Goal: Task Accomplishment & Management: Complete application form

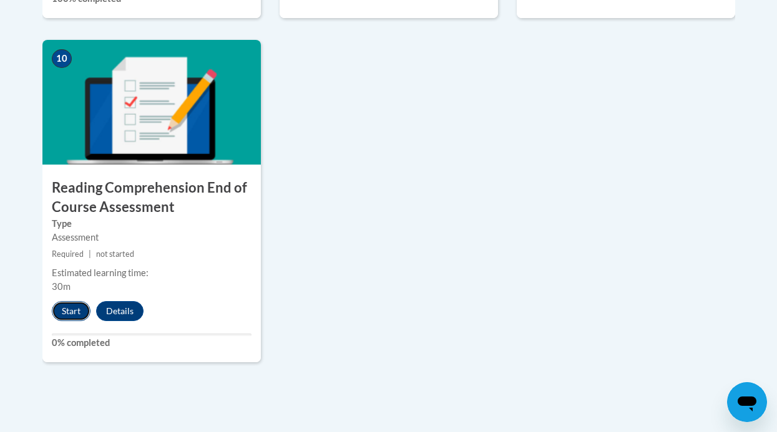
click at [69, 304] on button "Start" at bounding box center [71, 311] width 39 height 20
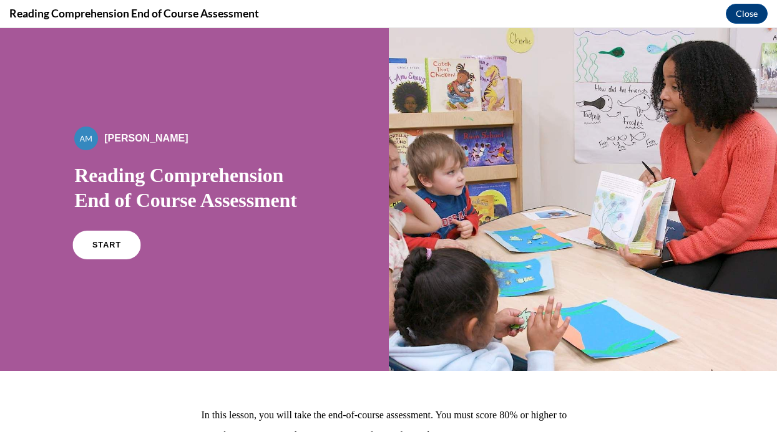
click at [95, 251] on link "START" at bounding box center [107, 245] width 68 height 29
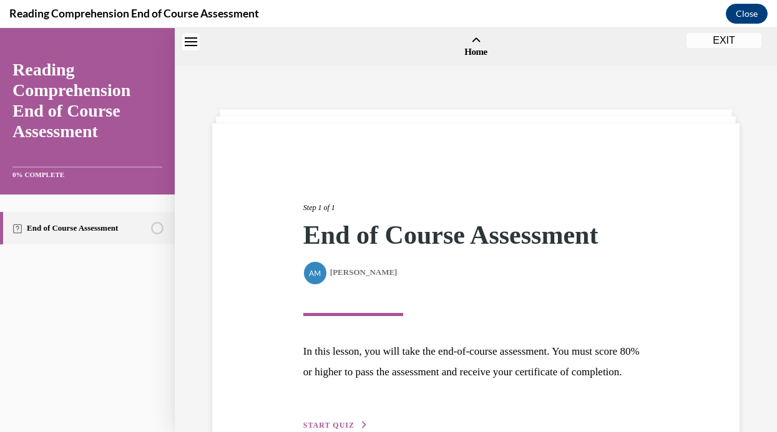
scroll to position [39, 0]
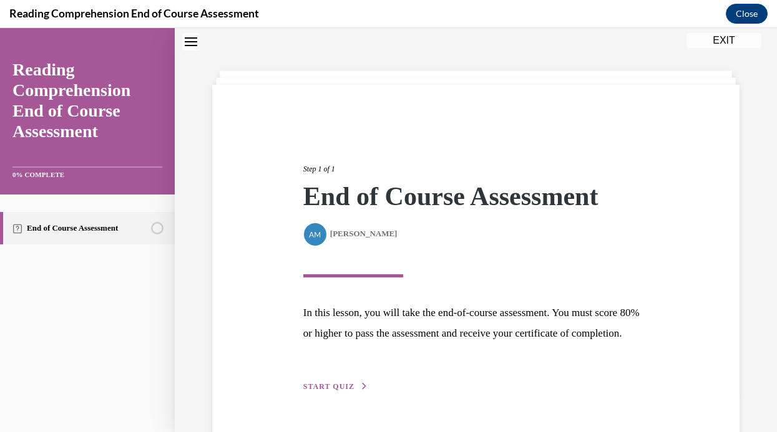
click at [334, 391] on span "START QUIZ" at bounding box center [328, 387] width 51 height 9
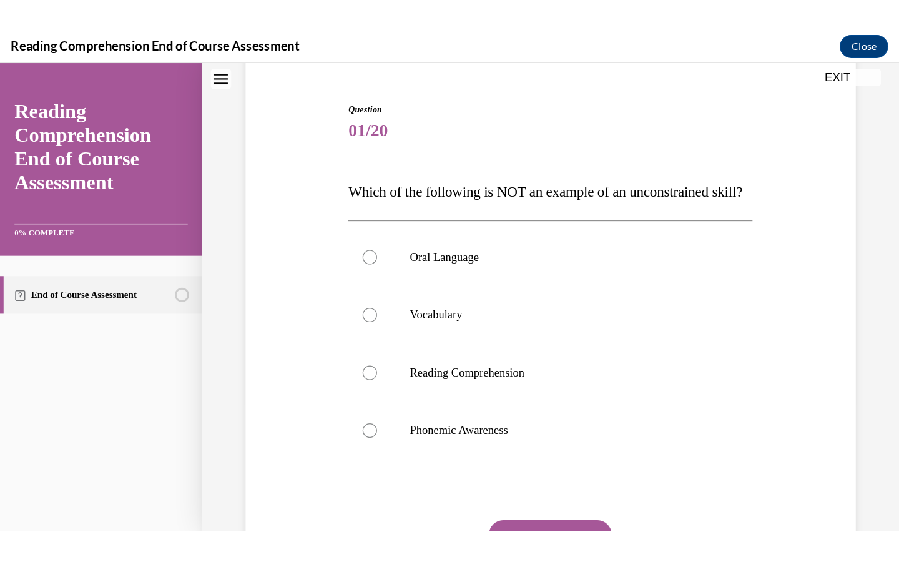
scroll to position [115, 0]
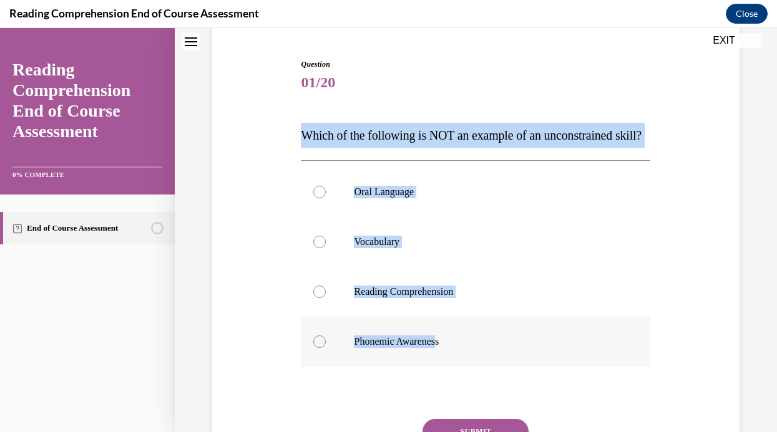
drag, startPoint x: 301, startPoint y: 134, endPoint x: 442, endPoint y: 369, distance: 274.1
click at [442, 369] on div "Question 01/20 Which of the following is NOT an example of an unconstrained ski…" at bounding box center [475, 290] width 349 height 463
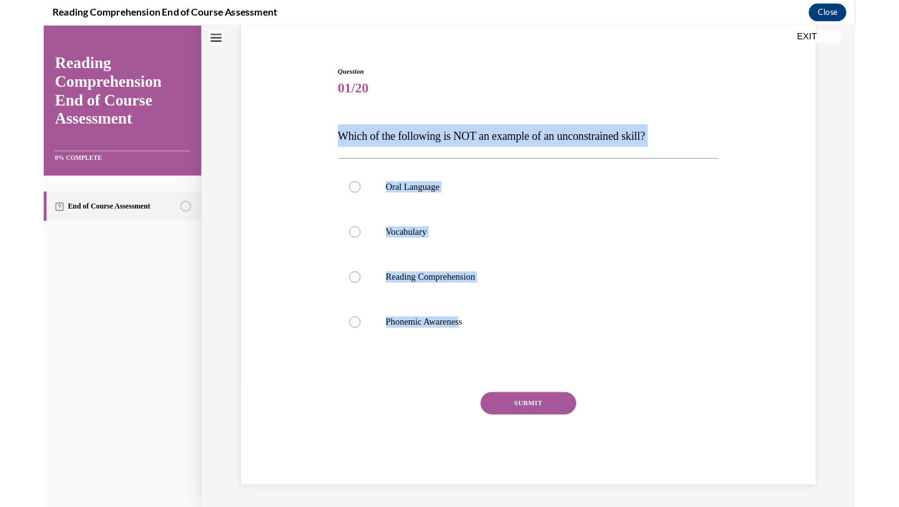
scroll to position [100, 0]
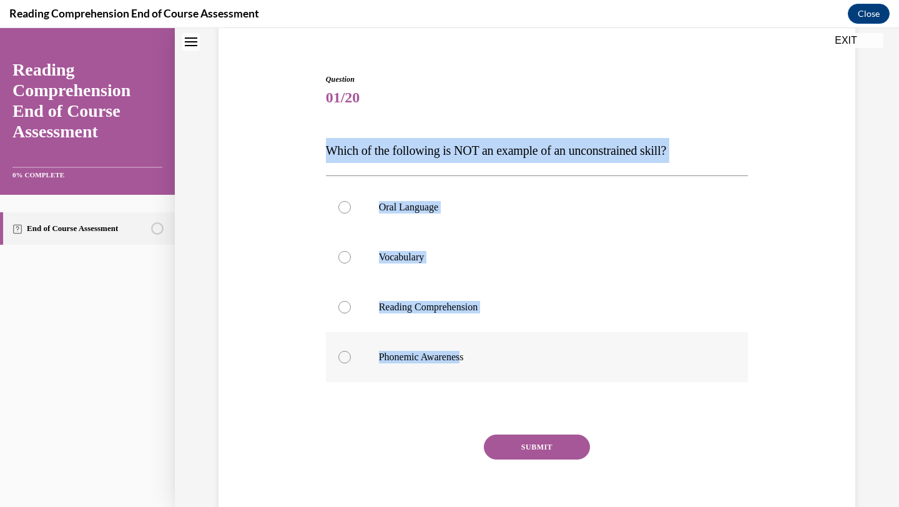
click at [341, 351] on div at bounding box center [344, 357] width 12 height 12
click at [341, 351] on input "Phonemic Awareness" at bounding box center [344, 357] width 12 height 12
radio input "true"
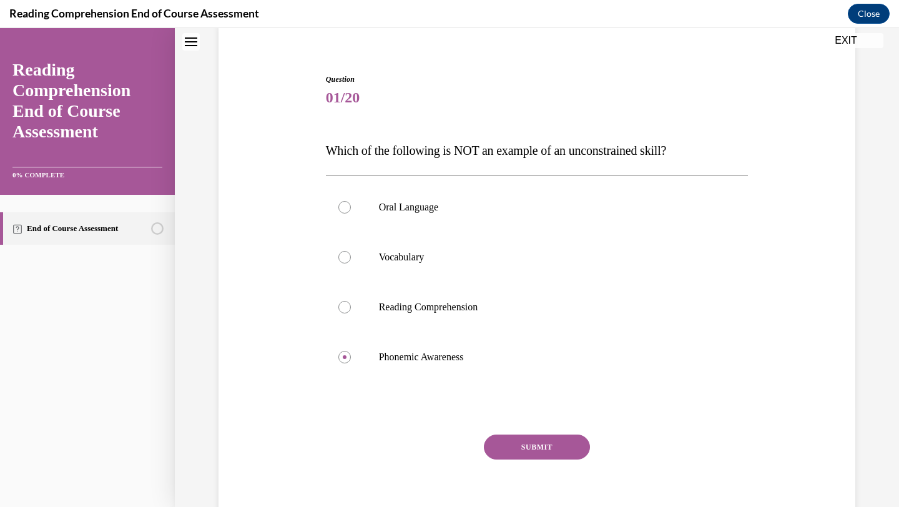
click at [543, 432] on button "SUBMIT" at bounding box center [537, 446] width 106 height 25
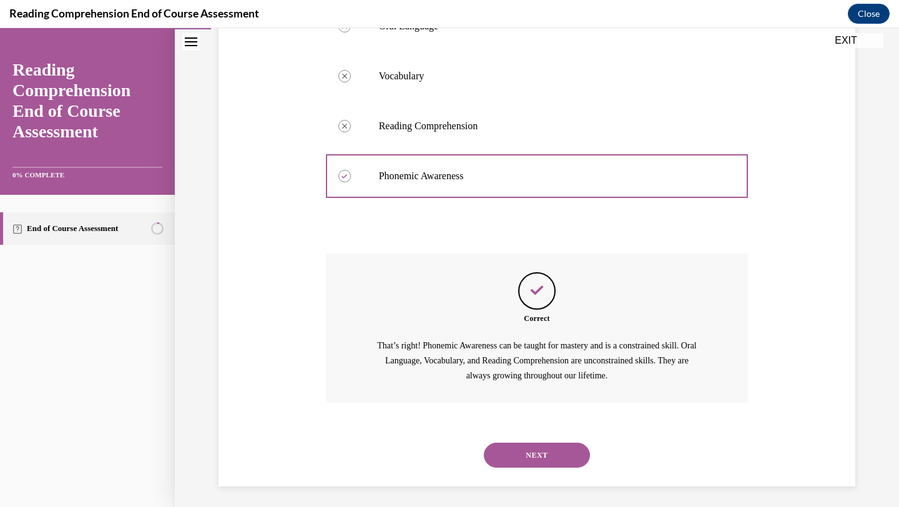
scroll to position [285, 0]
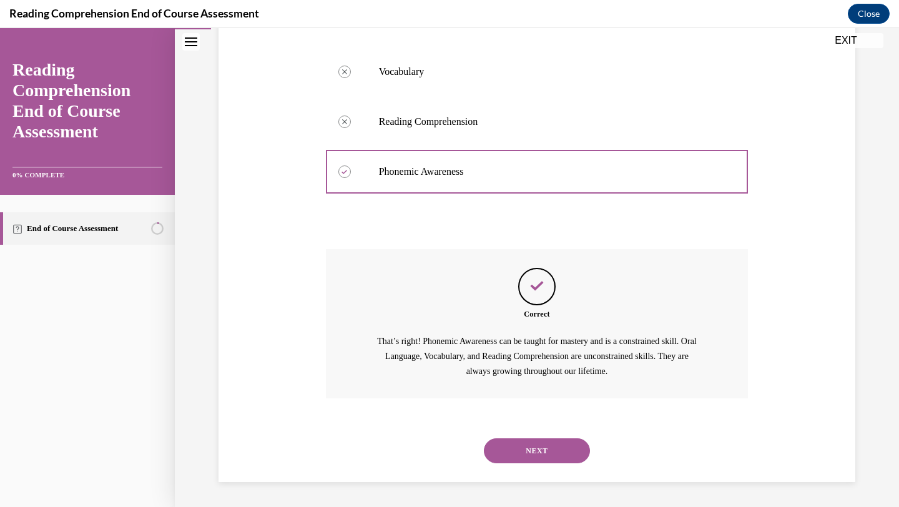
click at [543, 432] on button "NEXT" at bounding box center [537, 450] width 106 height 25
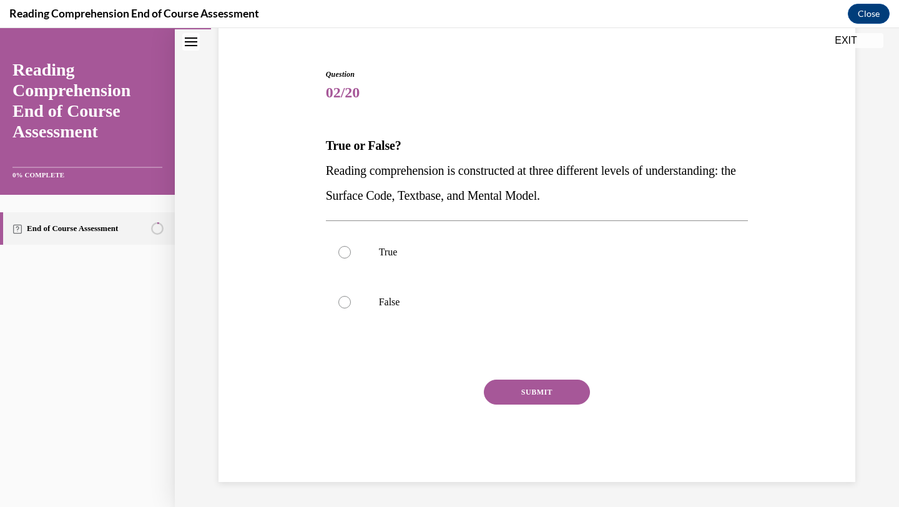
scroll to position [105, 0]
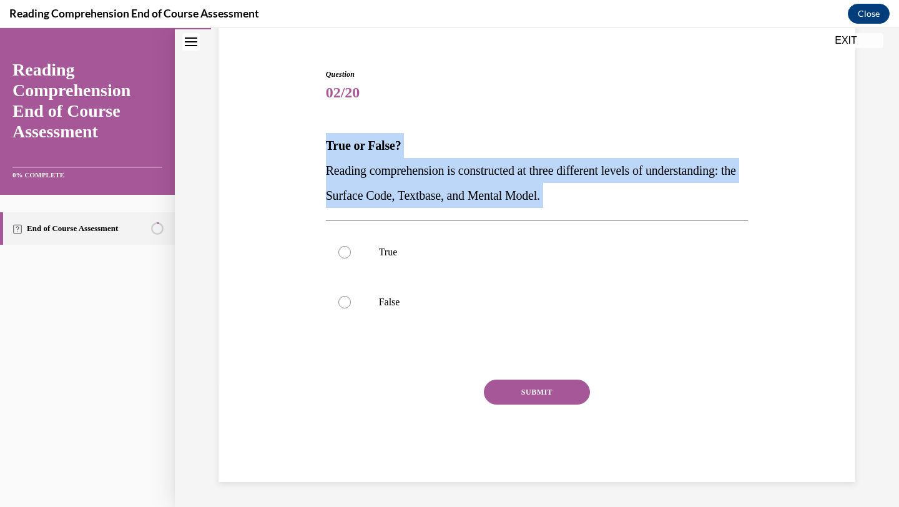
drag, startPoint x: 325, startPoint y: 144, endPoint x: 676, endPoint y: 210, distance: 356.9
click at [676, 210] on div "Question 02/20 True or False? Reading comprehension is constructed at three dif…" at bounding box center [537, 275] width 422 height 413
click at [340, 255] on div at bounding box center [344, 252] width 12 height 12
click at [340, 255] on input "True" at bounding box center [344, 252] width 12 height 12
radio input "true"
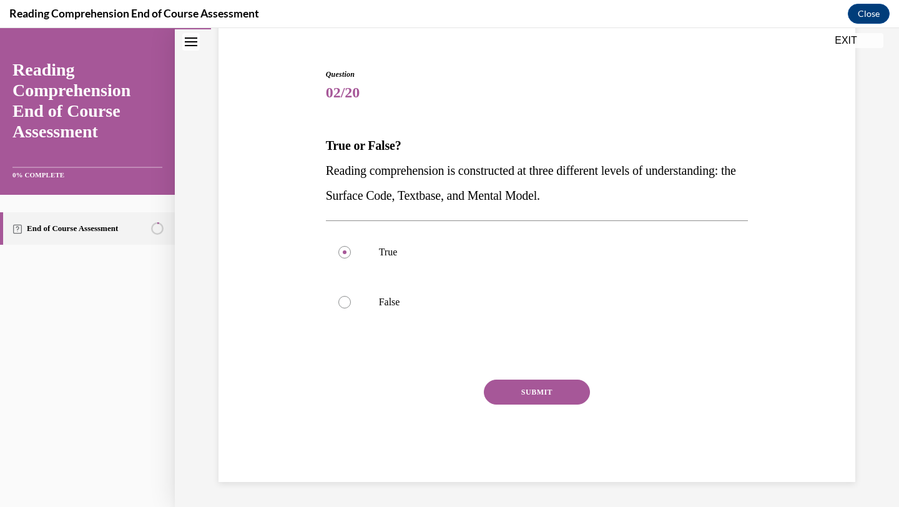
click at [562, 388] on button "SUBMIT" at bounding box center [537, 391] width 106 height 25
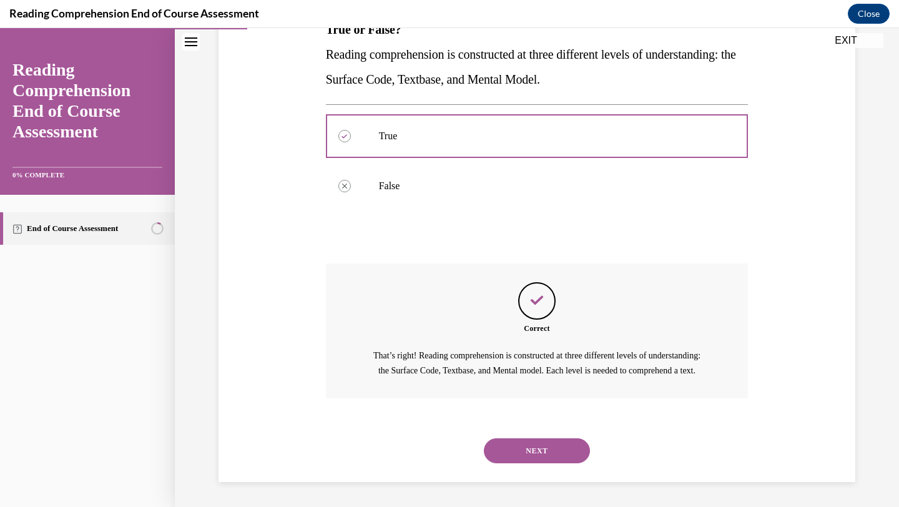
scroll to position [235, 0]
click at [548, 432] on button "NEXT" at bounding box center [537, 450] width 106 height 25
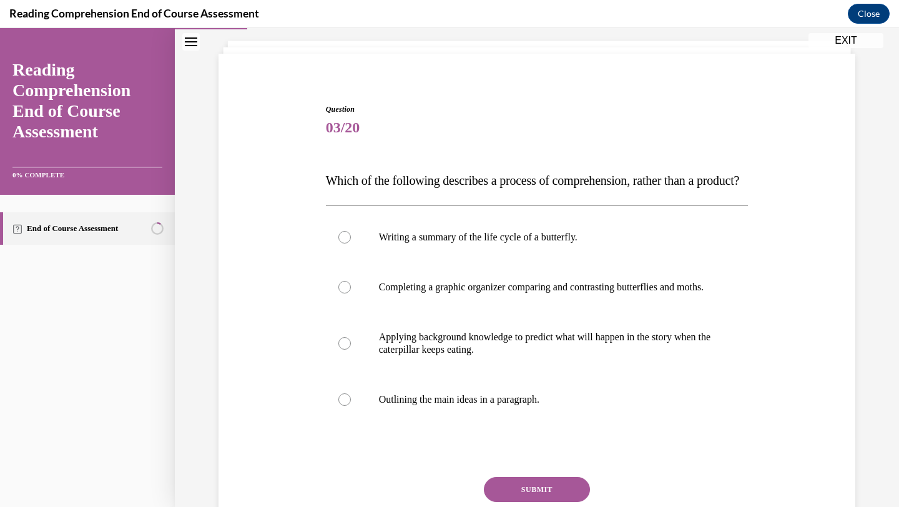
scroll to position [69, 0]
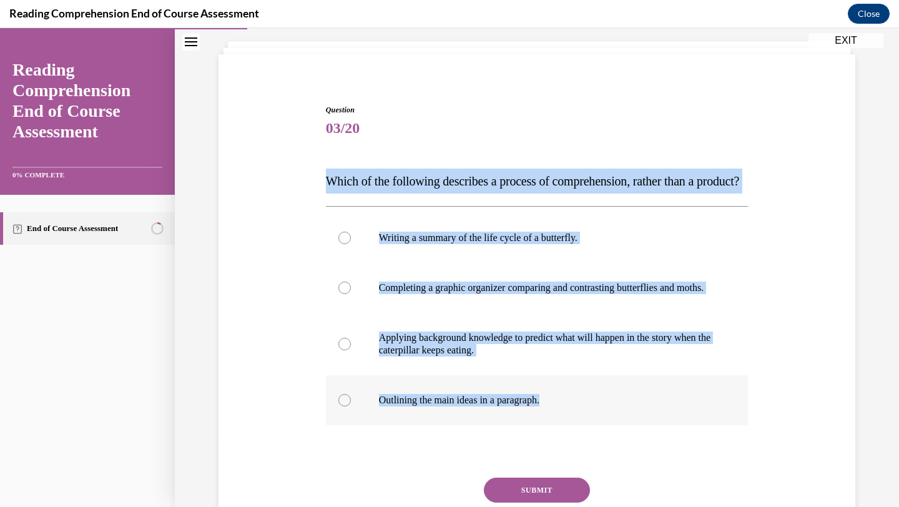
drag, startPoint x: 323, startPoint y: 180, endPoint x: 555, endPoint y: 439, distance: 347.8
click at [555, 432] on div "Question 03/20 Which of the following describes a process of comprehension, rat…" at bounding box center [537, 332] width 429 height 494
click at [394, 356] on p "Applying background knowledge to predict what will happen in the story when the…" at bounding box center [548, 343] width 338 height 25
click at [351, 350] on input "Applying background knowledge to predict what will happen in the story when the…" at bounding box center [344, 344] width 12 height 12
radio input "true"
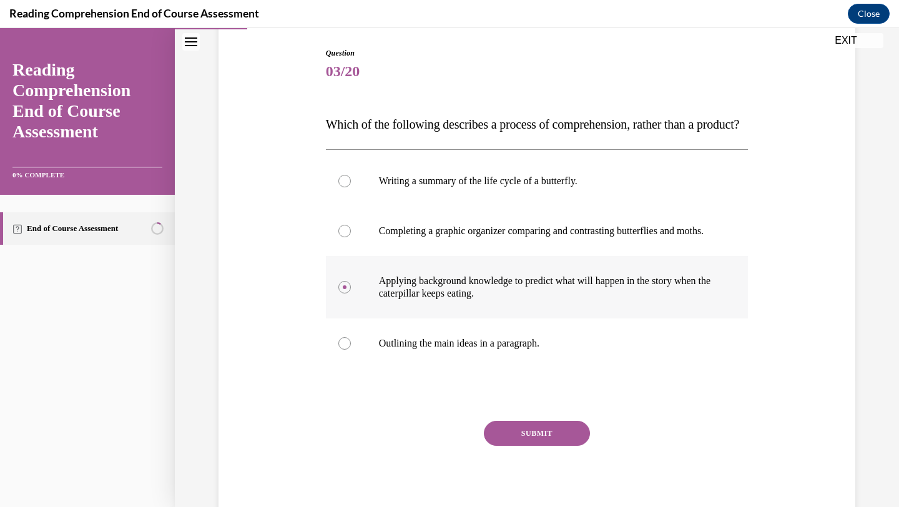
scroll to position [205, 0]
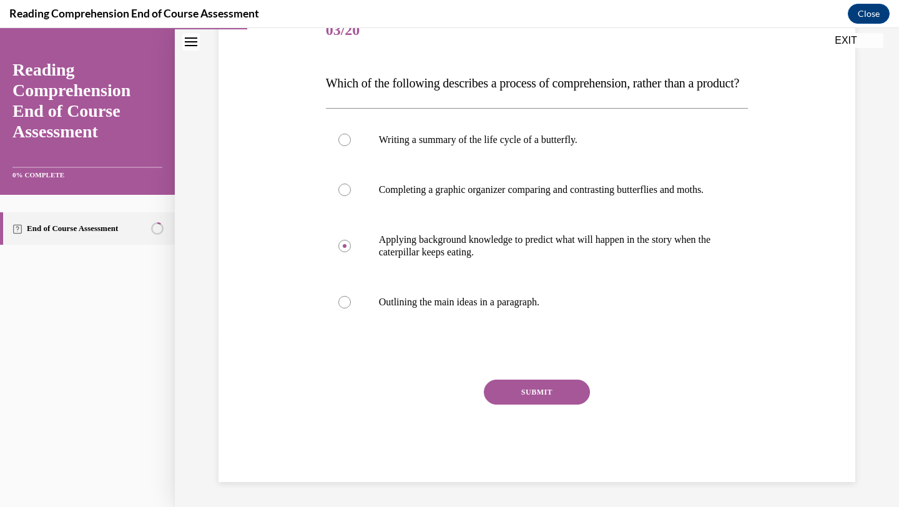
click at [503, 394] on button "SUBMIT" at bounding box center [537, 391] width 106 height 25
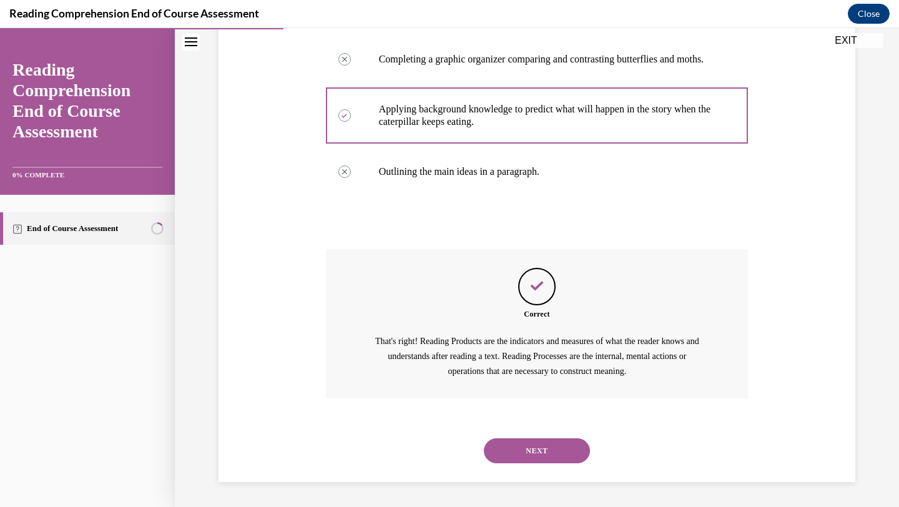
scroll to position [335, 0]
click at [540, 432] on button "NEXT" at bounding box center [537, 450] width 106 height 25
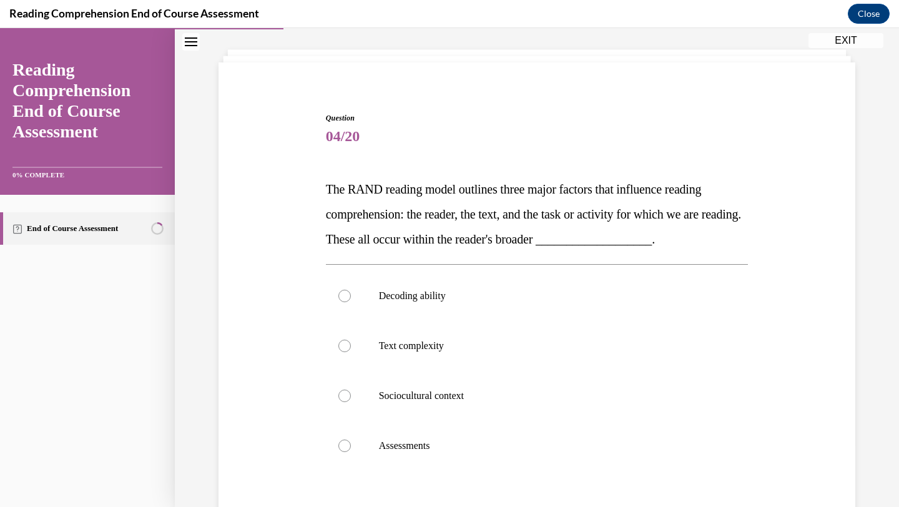
scroll to position [66, 0]
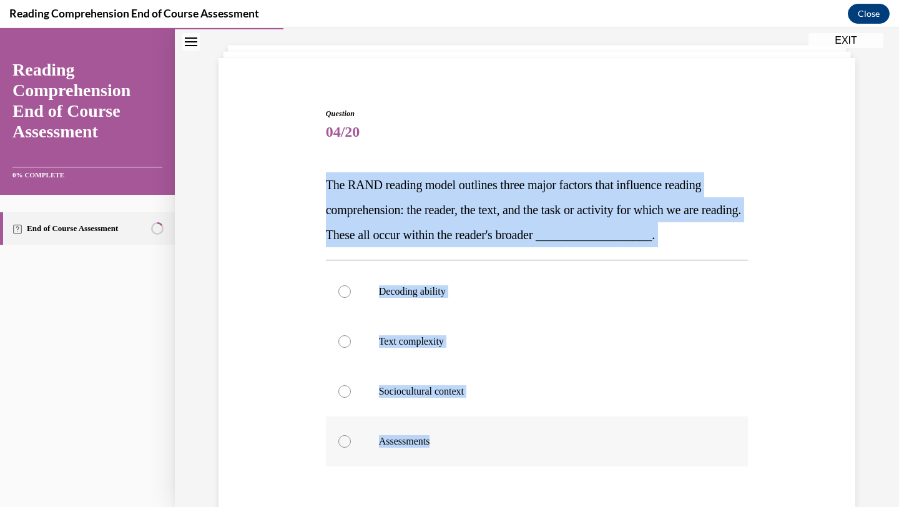
drag, startPoint x: 323, startPoint y: 186, endPoint x: 484, endPoint y: 459, distance: 316.9
click at [484, 432] on div "Question 04/20 The RAND reading model outlines three major factors that influen…" at bounding box center [537, 355] width 429 height 532
click at [350, 385] on label "Sociocultural context" at bounding box center [537, 391] width 422 height 50
click at [350, 385] on input "Sociocultural context" at bounding box center [344, 391] width 12 height 12
radio input "true"
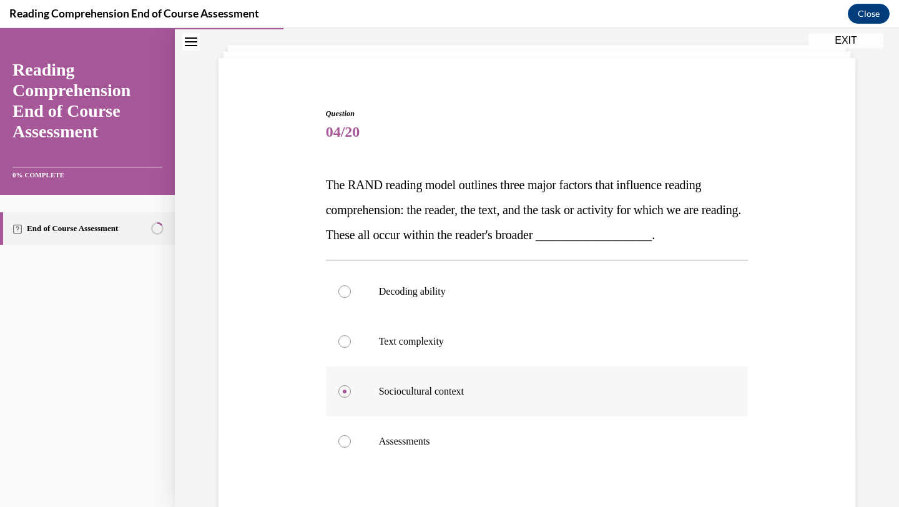
scroll to position [205, 0]
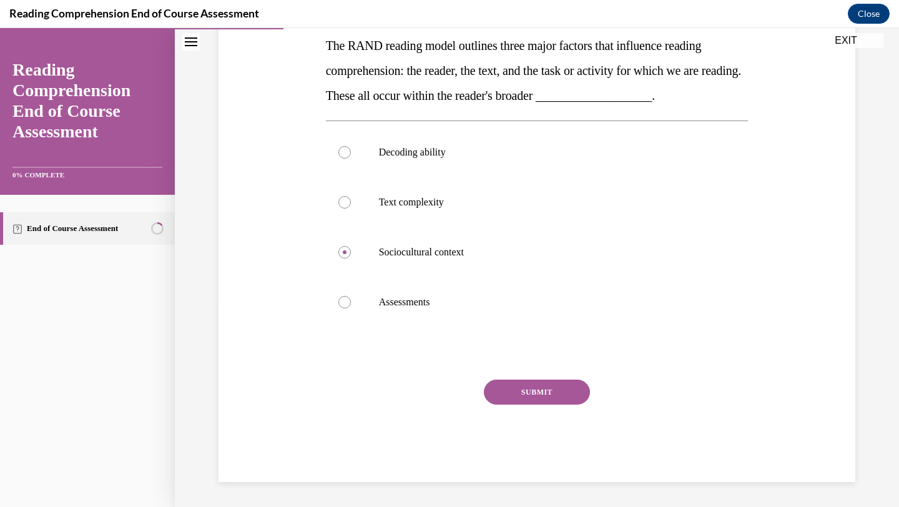
click at [529, 388] on button "SUBMIT" at bounding box center [537, 391] width 106 height 25
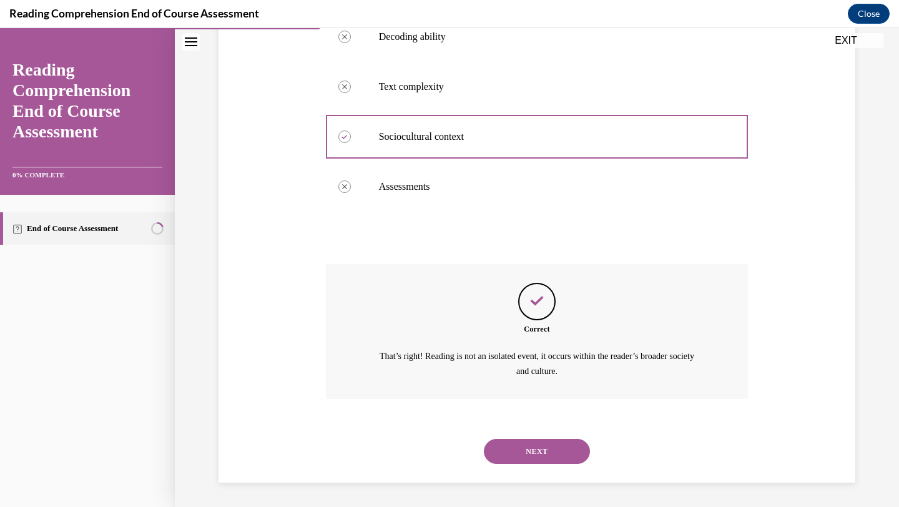
click at [538, 432] on button "NEXT" at bounding box center [537, 451] width 106 height 25
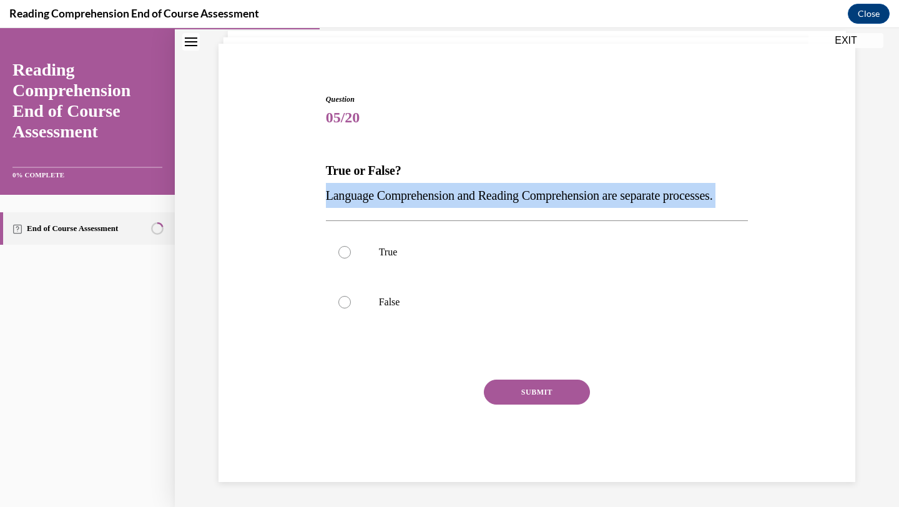
drag, startPoint x: 323, startPoint y: 177, endPoint x: 396, endPoint y: 208, distance: 80.2
click at [396, 208] on div "Question 05/20 True or False? Language Comprehension and Reading Comprehension …" at bounding box center [537, 278] width 429 height 407
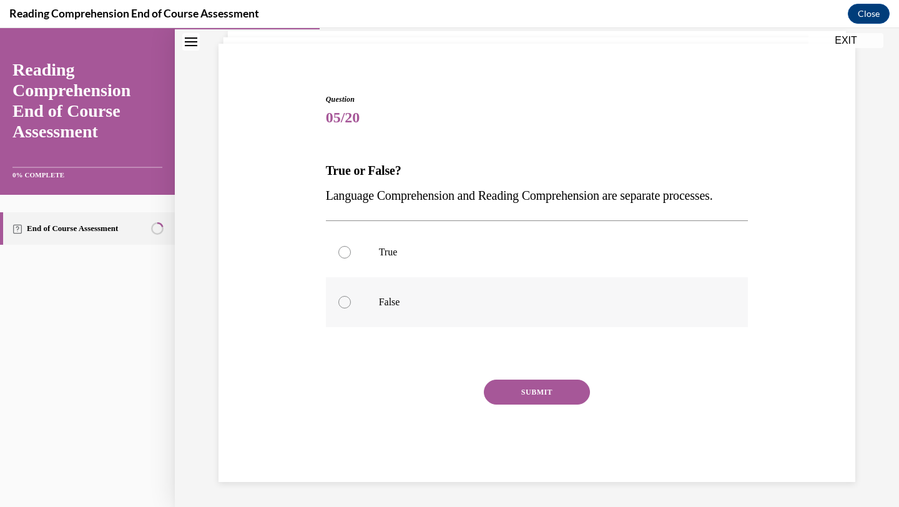
click at [406, 310] on label "False" at bounding box center [537, 302] width 422 height 50
click at [351, 308] on input "False" at bounding box center [344, 302] width 12 height 12
radio input "true"
click at [530, 396] on button "SUBMIT" at bounding box center [537, 391] width 106 height 25
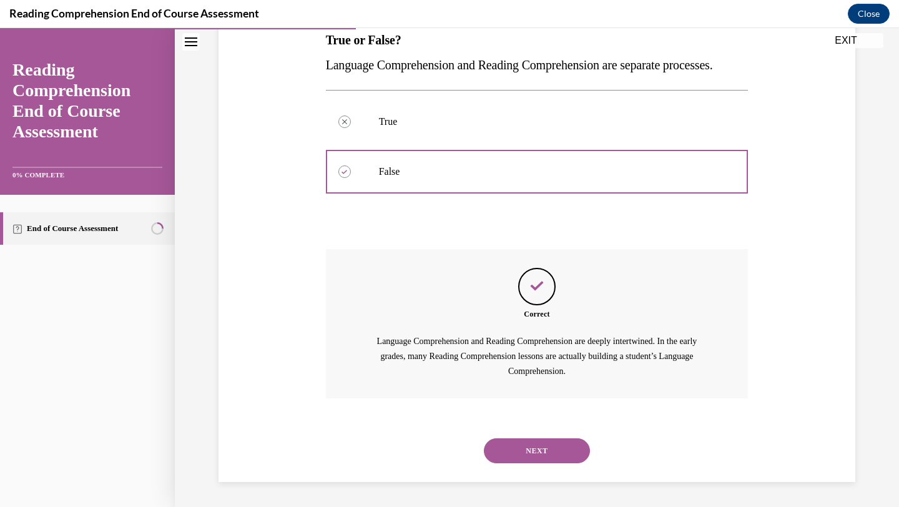
scroll to position [235, 0]
click at [533, 432] on button "NEXT" at bounding box center [537, 450] width 106 height 25
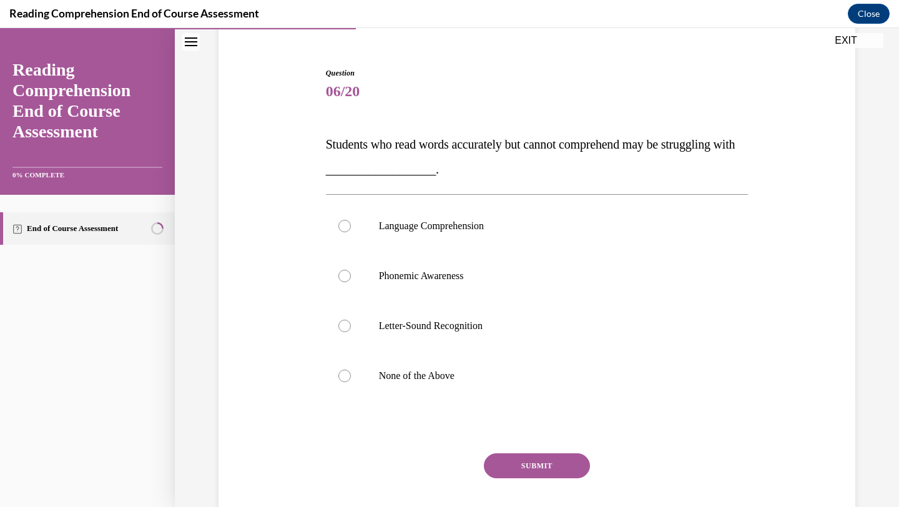
scroll to position [111, 0]
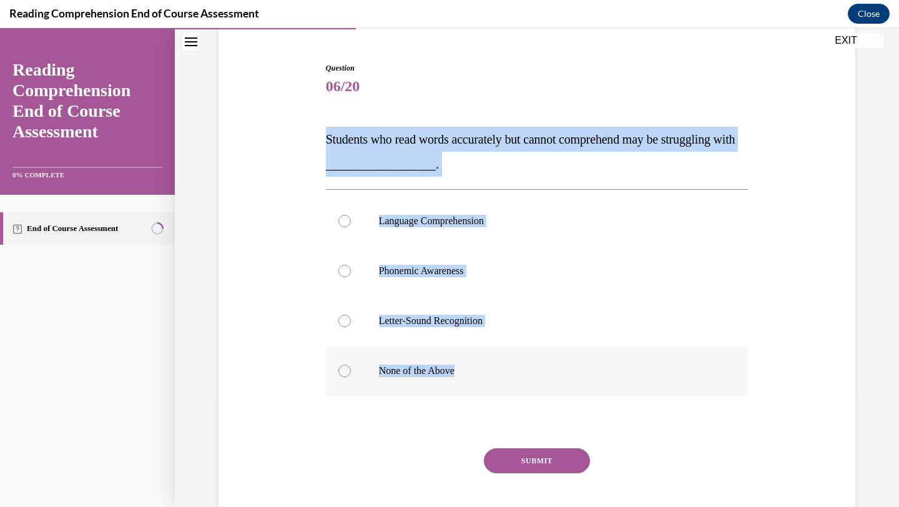
drag, startPoint x: 323, startPoint y: 142, endPoint x: 480, endPoint y: 371, distance: 277.4
click at [480, 371] on div "Question 06/20 Students who read words accurately but cannot comprehend may be …" at bounding box center [537, 297] width 429 height 507
click at [416, 221] on p "Language Comprehension" at bounding box center [548, 221] width 338 height 12
click at [351, 221] on input "Language Comprehension" at bounding box center [344, 221] width 12 height 12
radio input "true"
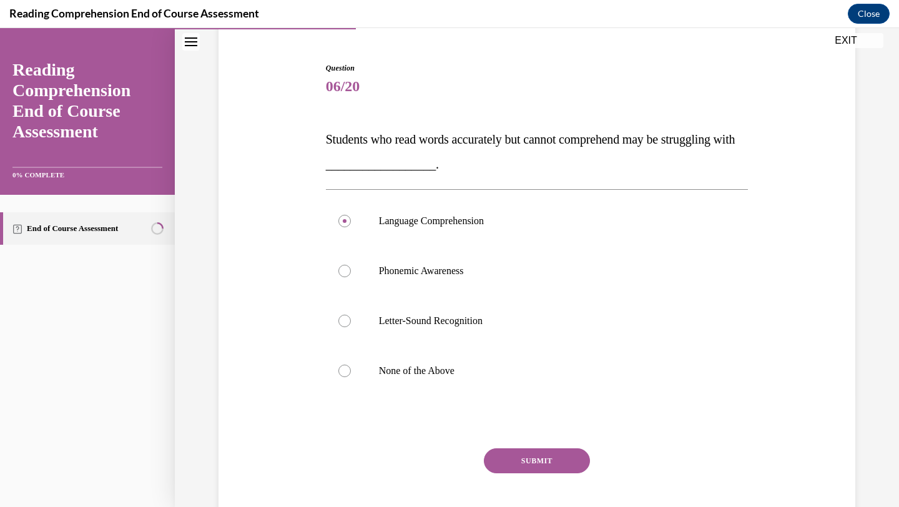
click at [563, 432] on button "SUBMIT" at bounding box center [537, 460] width 106 height 25
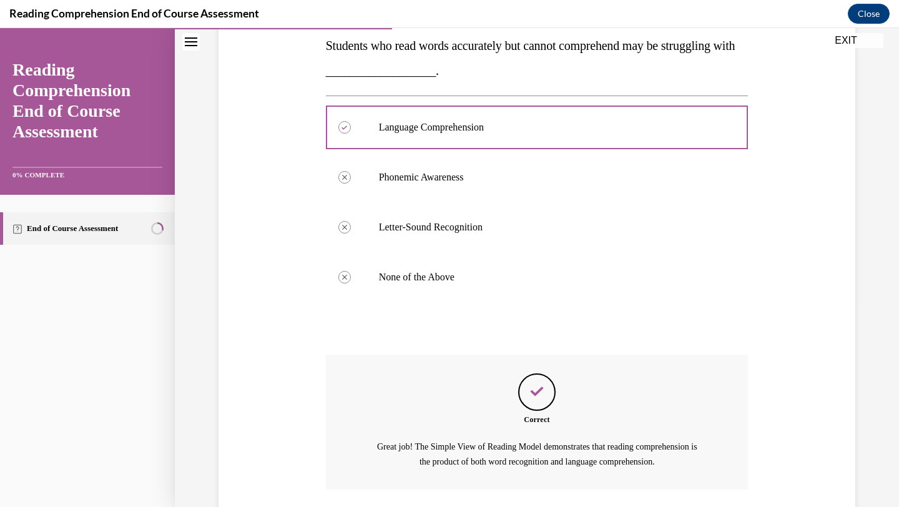
scroll to position [295, 0]
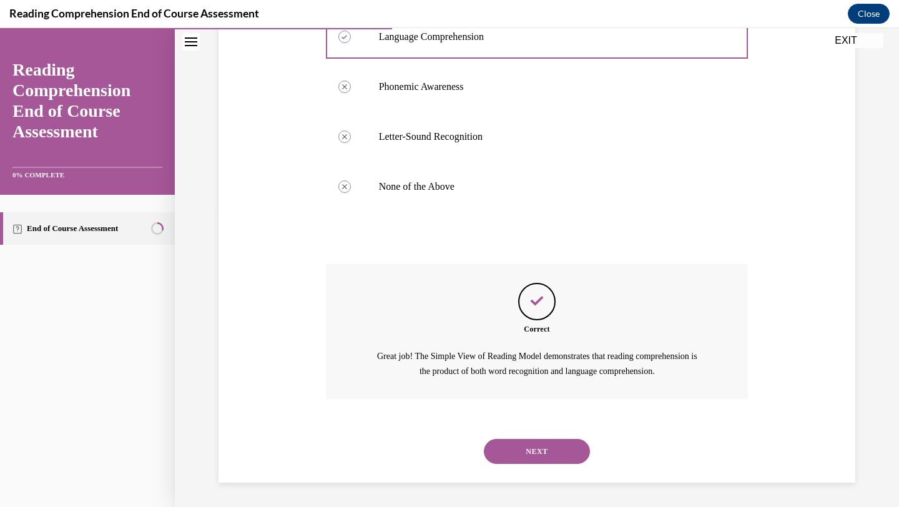
click at [550, 432] on button "NEXT" at bounding box center [537, 451] width 106 height 25
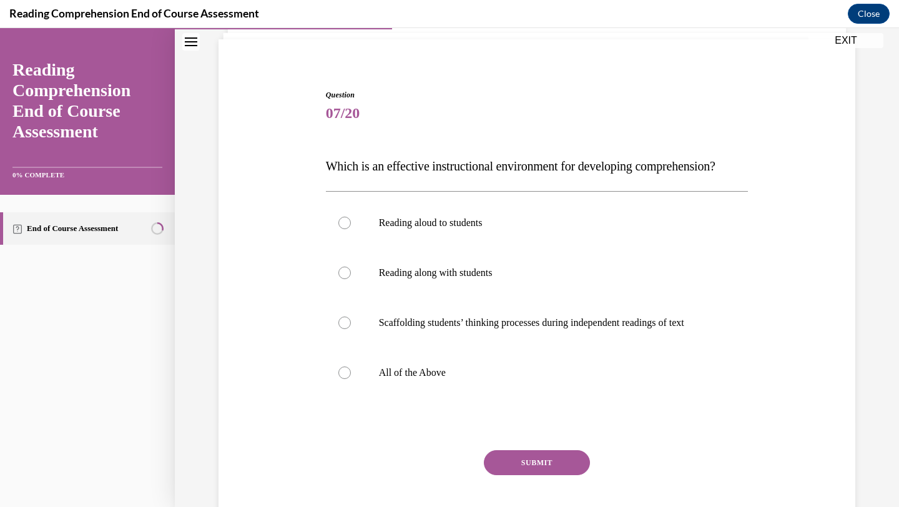
scroll to position [85, 0]
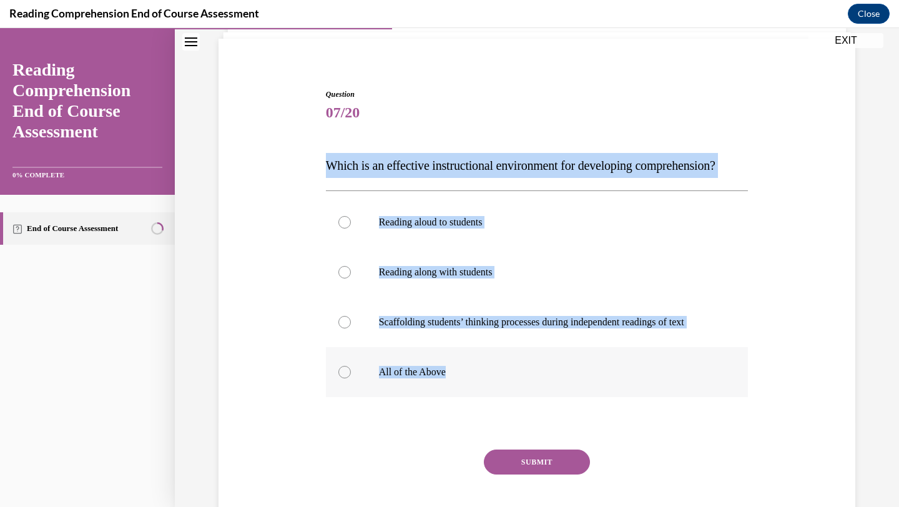
drag, startPoint x: 323, startPoint y: 162, endPoint x: 479, endPoint y: 395, distance: 279.8
click at [479, 395] on div "Question 07/20 Which is an effective instructional environment for developing c…" at bounding box center [537, 311] width 429 height 482
click at [341, 389] on label "All of the Above" at bounding box center [537, 372] width 422 height 50
click at [341, 378] on input "All of the Above" at bounding box center [344, 372] width 12 height 12
radio input "true"
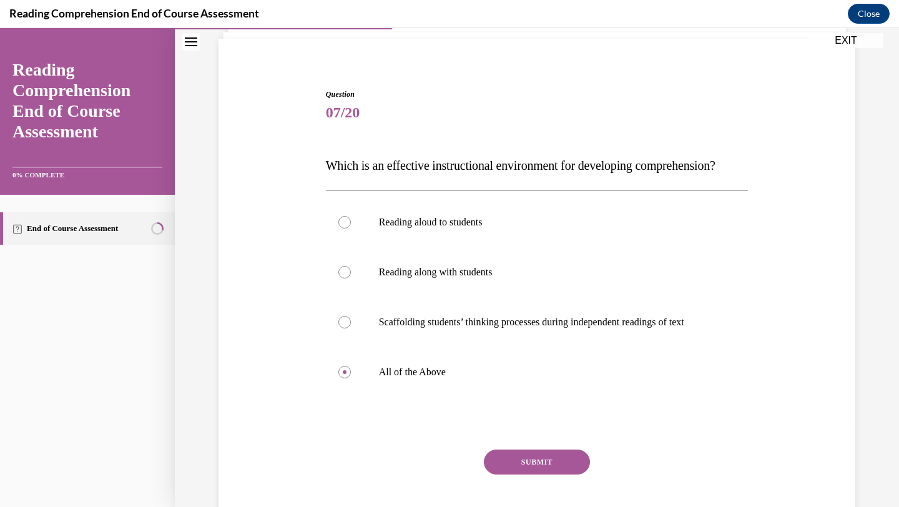
click at [567, 432] on button "SUBMIT" at bounding box center [537, 461] width 106 height 25
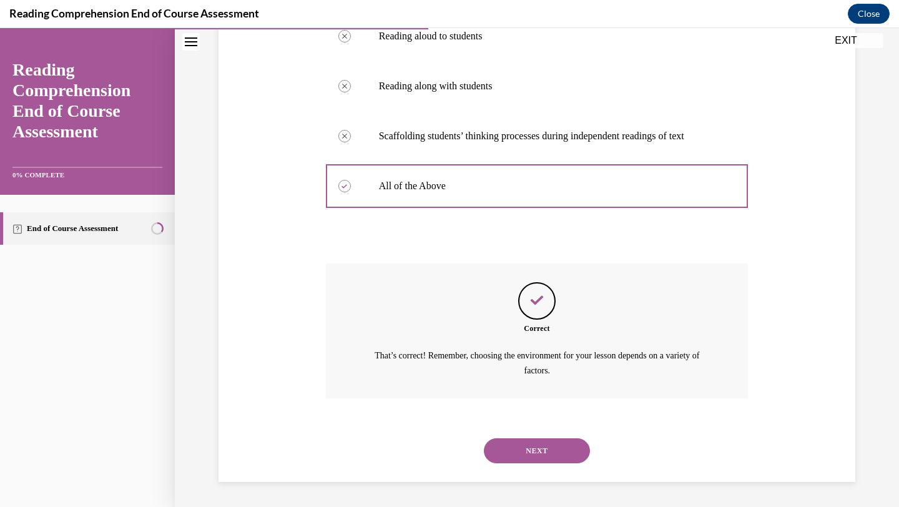
scroll to position [295, 0]
click at [539, 432] on button "NEXT" at bounding box center [537, 450] width 106 height 25
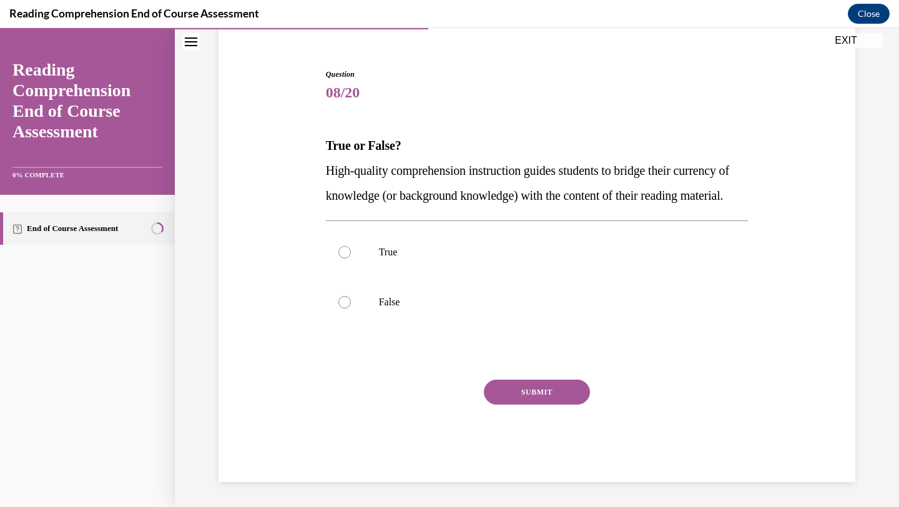
scroll to position [130, 0]
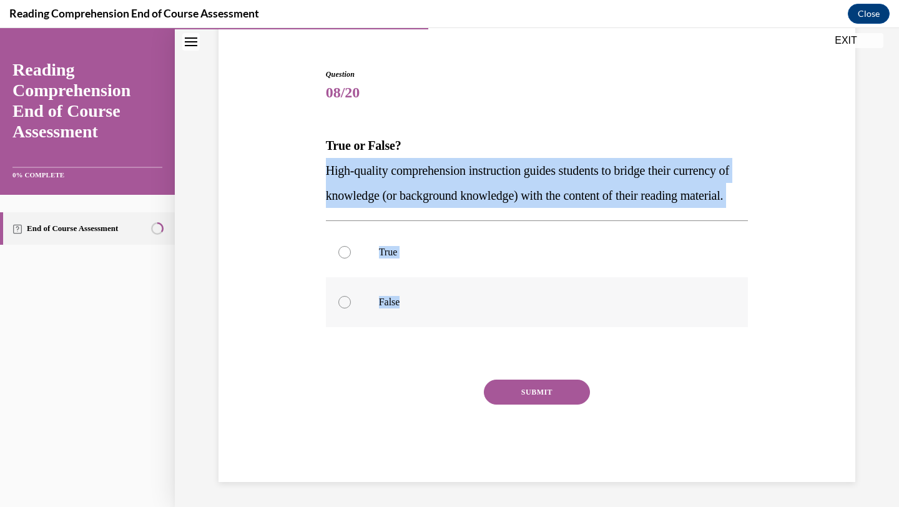
drag, startPoint x: 325, startPoint y: 147, endPoint x: 404, endPoint y: 305, distance: 176.4
click at [404, 305] on div "Question 08/20 True or False? High-quality comprehension instruction guides stu…" at bounding box center [537, 275] width 422 height 413
click at [331, 253] on label "True" at bounding box center [537, 252] width 422 height 50
click at [338, 253] on input "True" at bounding box center [344, 252] width 12 height 12
radio input "true"
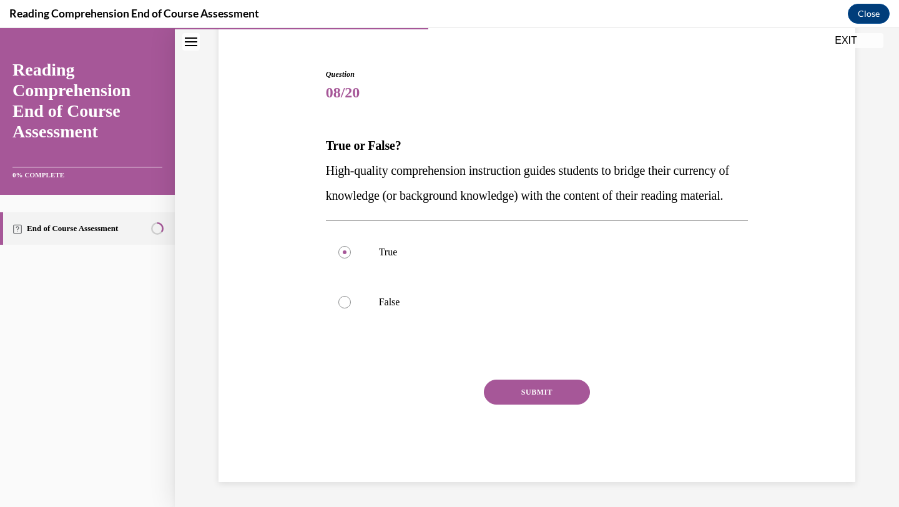
click at [551, 386] on button "SUBMIT" at bounding box center [537, 391] width 106 height 25
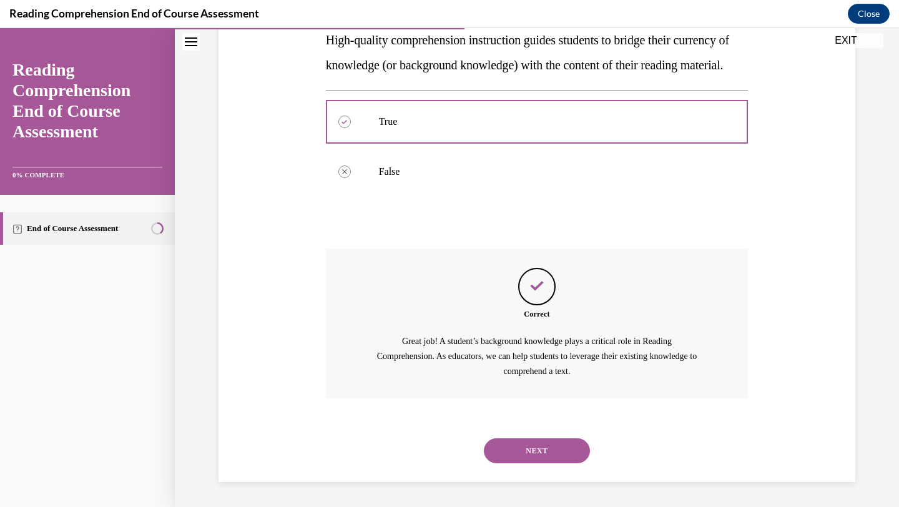
scroll to position [260, 0]
click at [553, 432] on button "NEXT" at bounding box center [537, 450] width 106 height 25
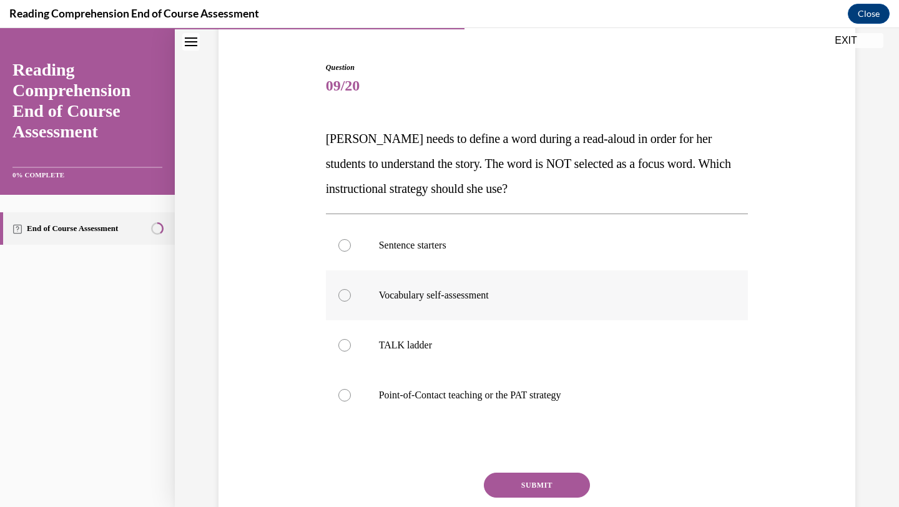
scroll to position [130, 0]
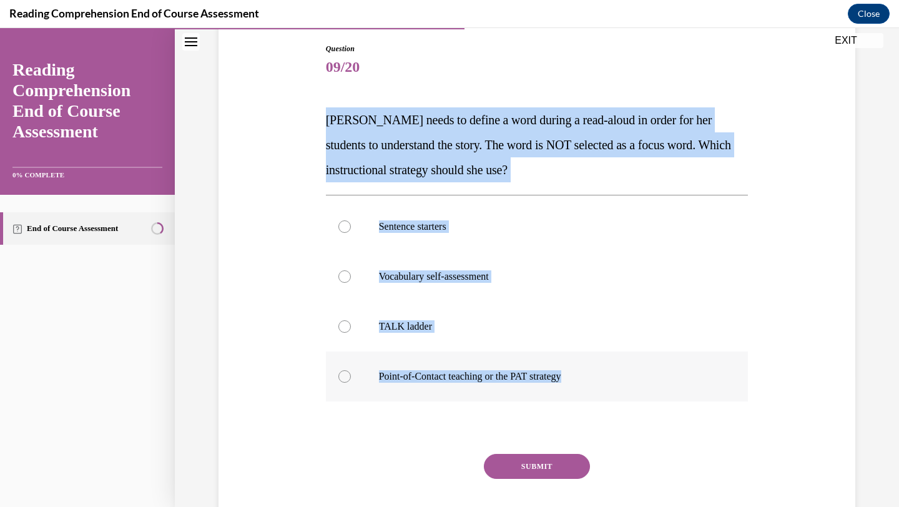
drag, startPoint x: 328, startPoint y: 113, endPoint x: 590, endPoint y: 371, distance: 368.4
click at [590, 371] on div "Question 09/20 [PERSON_NAME] needs to define a word during a read-aloud in orde…" at bounding box center [537, 299] width 422 height 513
click at [464, 371] on p "Point-of-Contact teaching or the PAT strategy" at bounding box center [548, 376] width 338 height 12
click at [351, 371] on input "Point-of-Contact teaching or the PAT strategy" at bounding box center [344, 376] width 12 height 12
radio input "true"
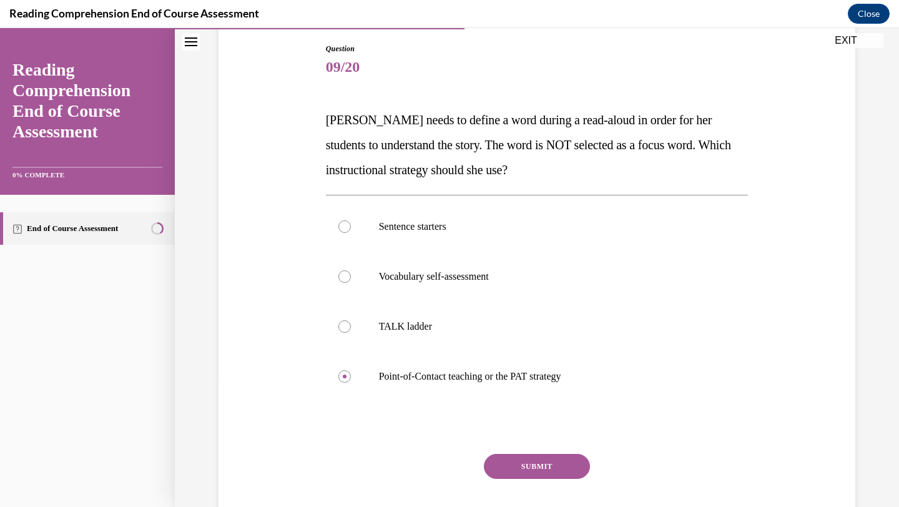
click at [519, 432] on button "SUBMIT" at bounding box center [537, 466] width 106 height 25
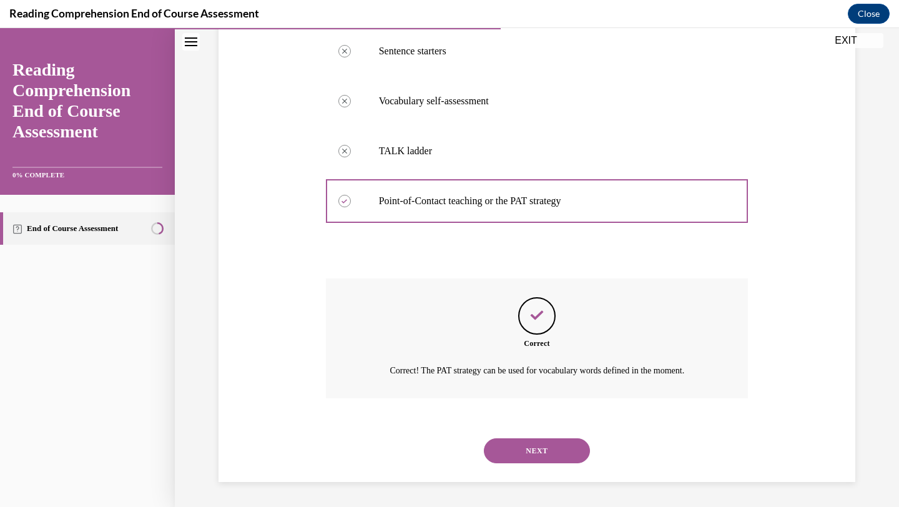
click at [531, 432] on button "NEXT" at bounding box center [537, 450] width 106 height 25
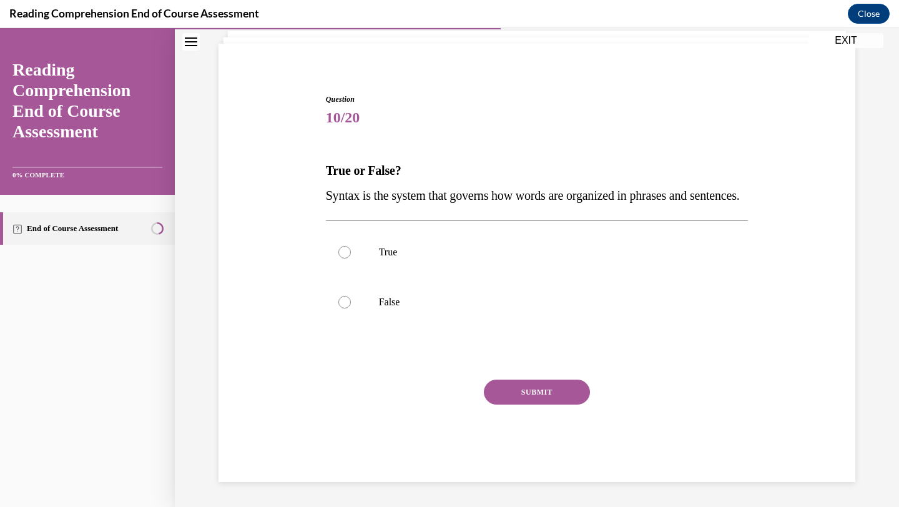
scroll to position [105, 0]
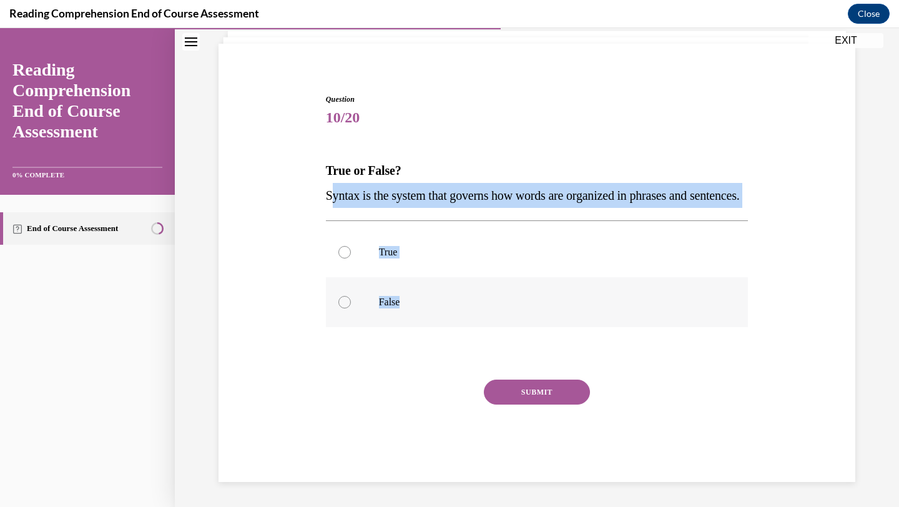
drag, startPoint x: 329, startPoint y: 178, endPoint x: 401, endPoint y: 298, distance: 139.1
click at [401, 298] on div "Question 10/20 True or False? Syntax is the system that governs how words are o…" at bounding box center [537, 288] width 422 height 388
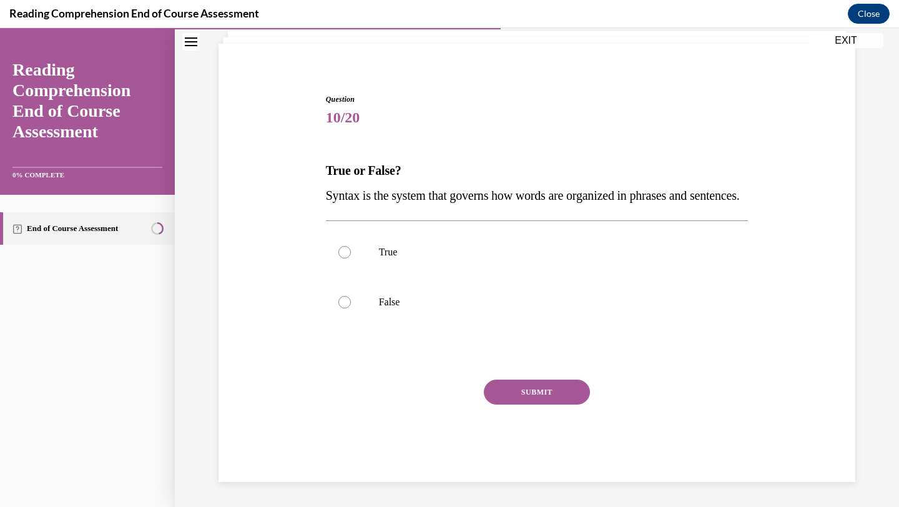
click at [323, 176] on div "Question 10/20 True or False? Syntax is the system that governs how words are o…" at bounding box center [537, 278] width 429 height 407
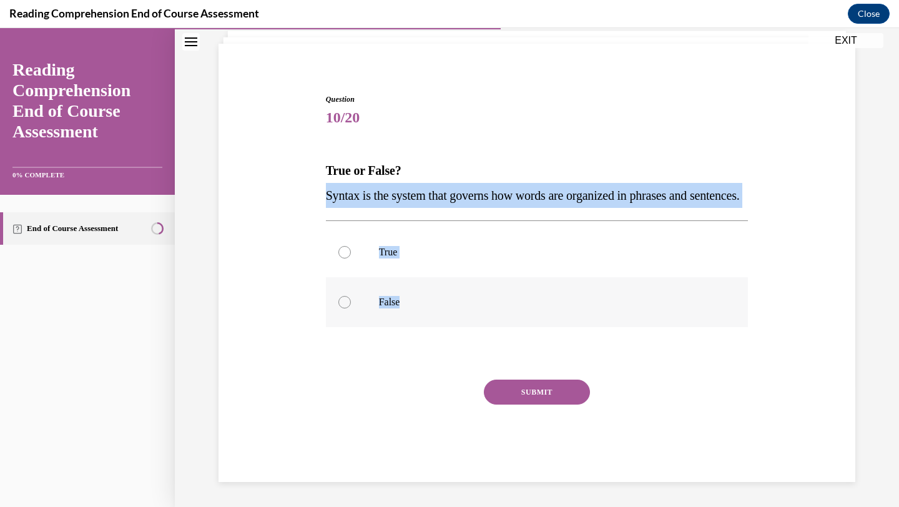
drag, startPoint x: 323, startPoint y: 174, endPoint x: 412, endPoint y: 313, distance: 164.8
click at [412, 313] on div "Question 10/20 True or False? Syntax is the system that governs how words are o…" at bounding box center [537, 278] width 429 height 407
click at [343, 251] on div at bounding box center [344, 252] width 12 height 12
click at [343, 251] on input "True" at bounding box center [344, 252] width 12 height 12
radio input "true"
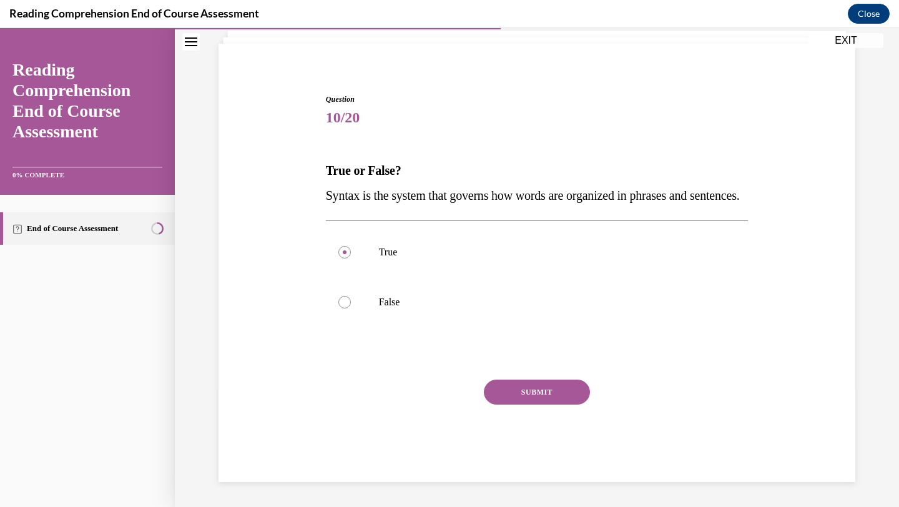
click at [511, 395] on button "SUBMIT" at bounding box center [537, 391] width 106 height 25
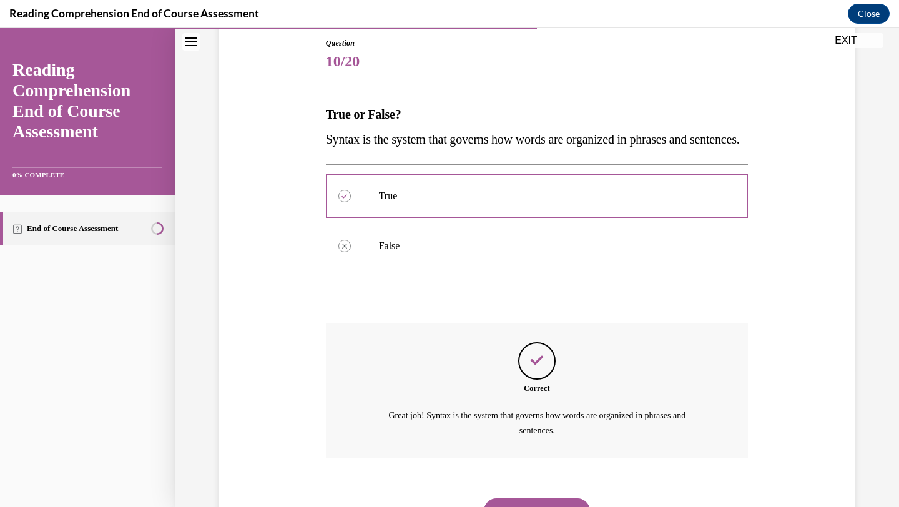
scroll to position [220, 0]
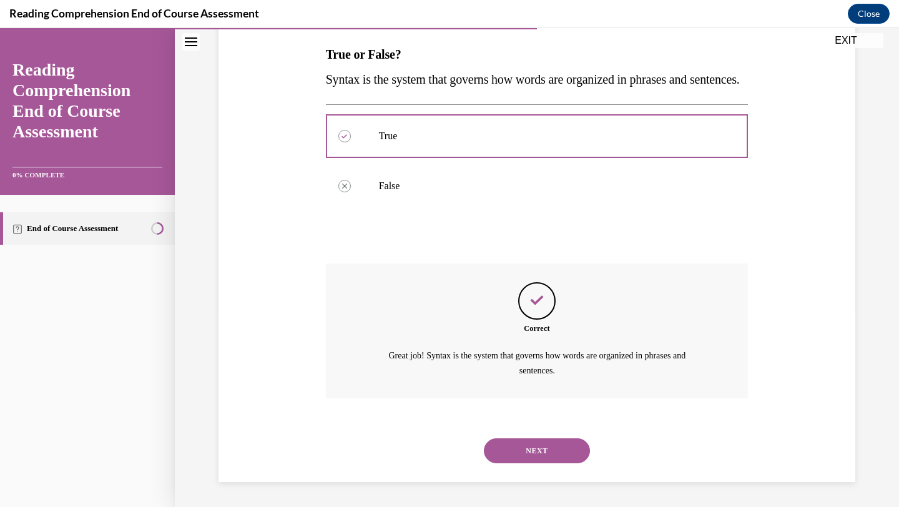
click at [537, 432] on button "NEXT" at bounding box center [537, 450] width 106 height 25
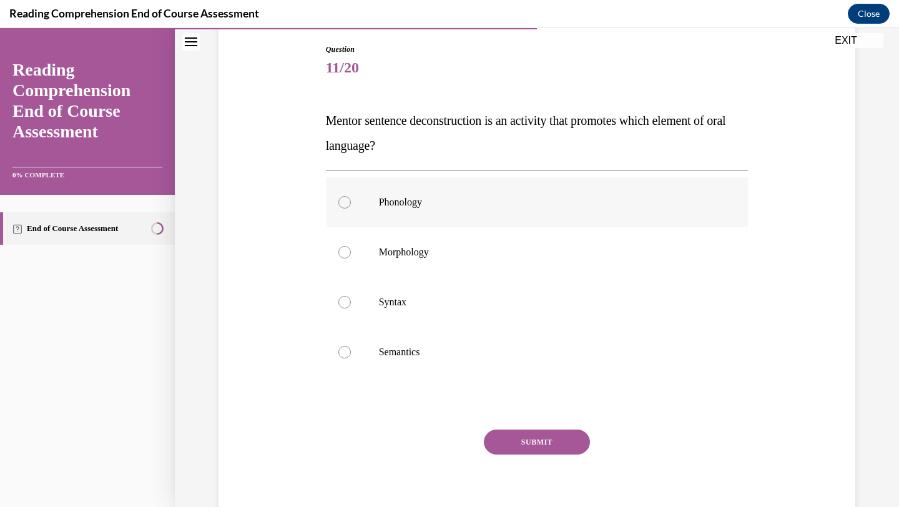
scroll to position [134, 0]
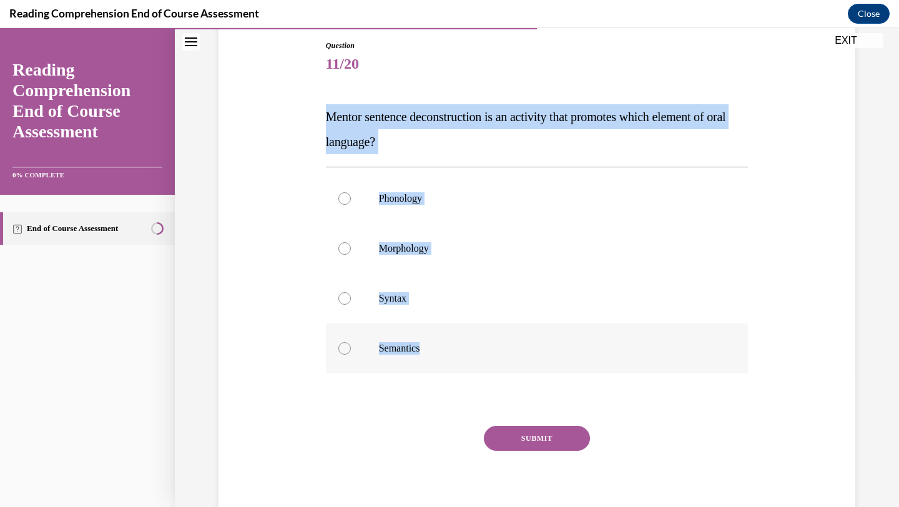
drag, startPoint x: 325, startPoint y: 120, endPoint x: 436, endPoint y: 344, distance: 249.2
click at [436, 344] on div "Question 11/20 Mentor sentence deconstruction is an activity that promotes whic…" at bounding box center [537, 284] width 422 height 488
click at [337, 298] on label "Syntax" at bounding box center [537, 298] width 422 height 50
click at [338, 298] on input "Syntax" at bounding box center [344, 298] width 12 height 12
radio input "true"
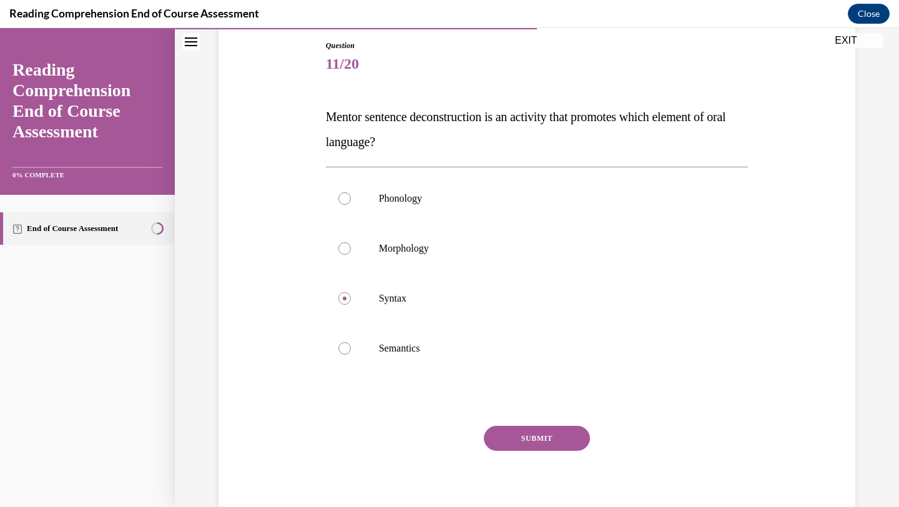
click at [559, 431] on button "SUBMIT" at bounding box center [537, 438] width 106 height 25
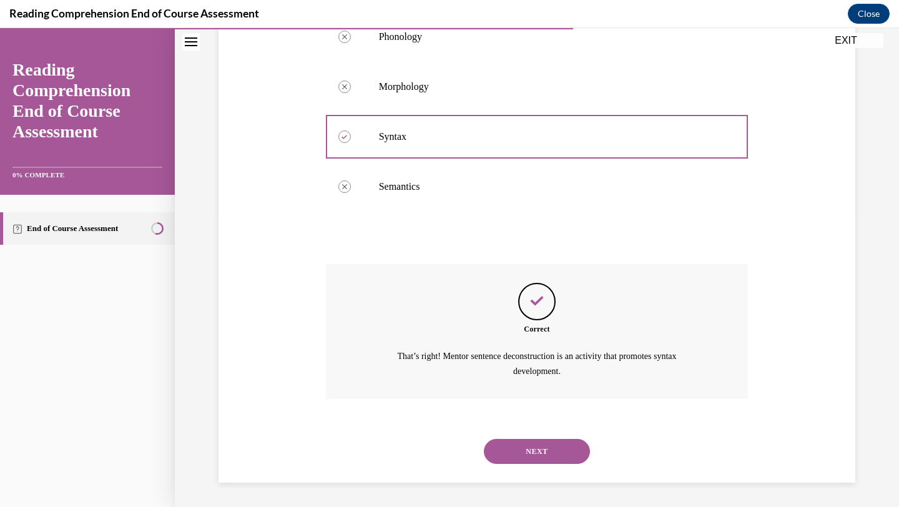
click at [544, 432] on button "NEXT" at bounding box center [537, 451] width 106 height 25
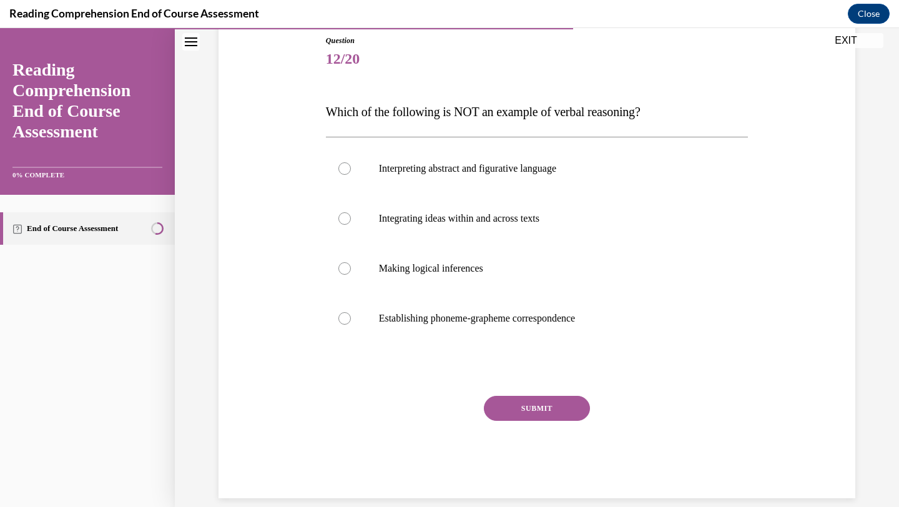
scroll to position [155, 0]
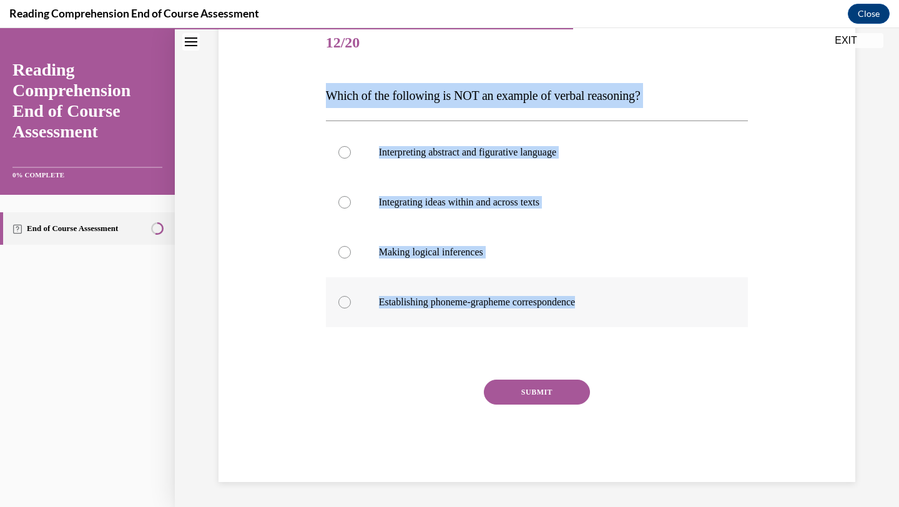
drag, startPoint x: 332, startPoint y: 95, endPoint x: 598, endPoint y: 310, distance: 342.1
click at [598, 310] on div "Question 12/20 Which of the following is NOT an example of verbal reasoning? In…" at bounding box center [537, 241] width 429 height 482
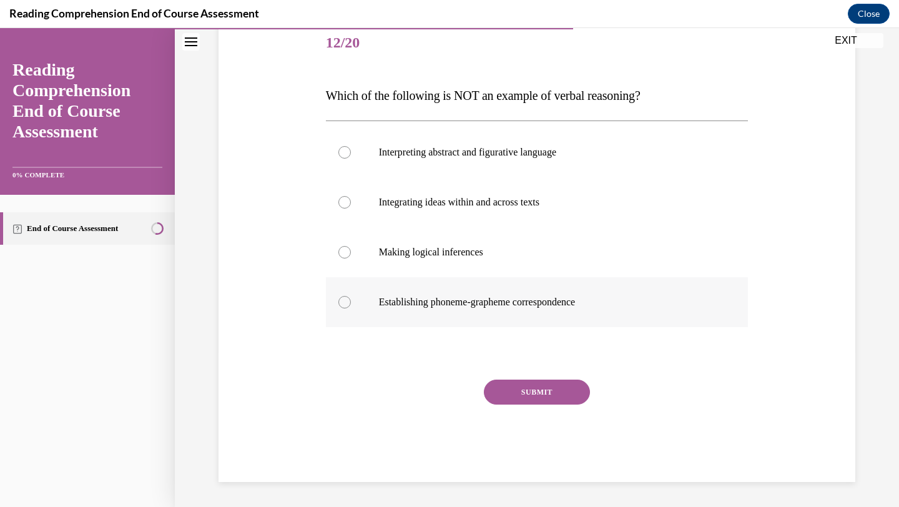
click at [368, 300] on label "Establishing phoneme-grapheme correspondence" at bounding box center [537, 302] width 422 height 50
click at [351, 300] on input "Establishing phoneme-grapheme correspondence" at bounding box center [344, 302] width 12 height 12
radio input "true"
click at [530, 391] on button "SUBMIT" at bounding box center [537, 391] width 106 height 25
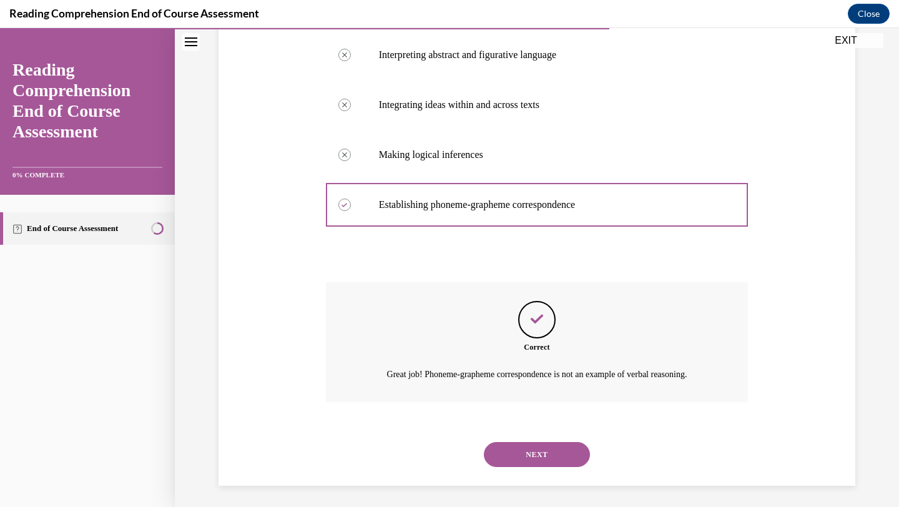
scroll to position [256, 0]
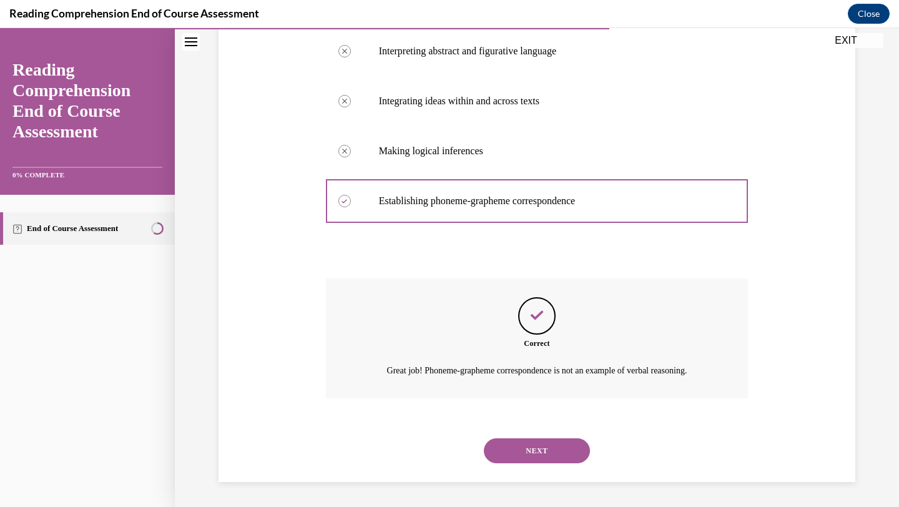
click at [539, 432] on button "NEXT" at bounding box center [537, 450] width 106 height 25
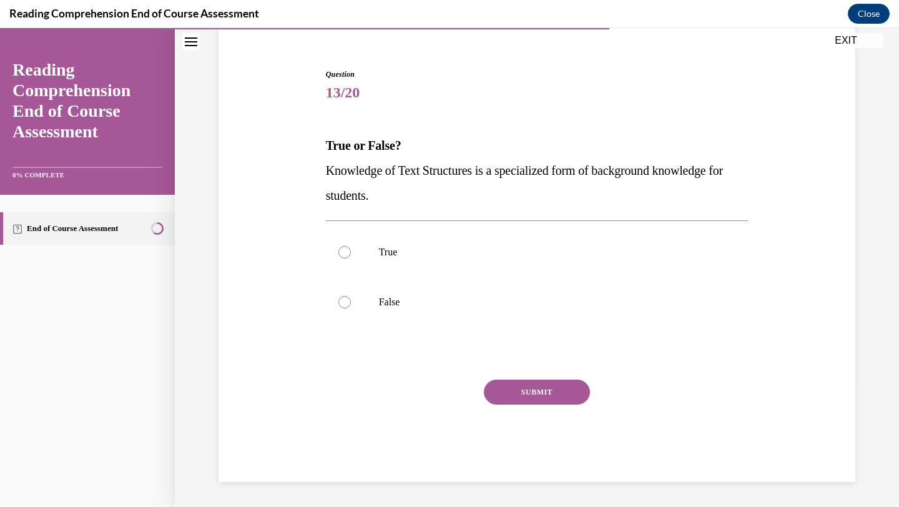
scroll to position [105, 0]
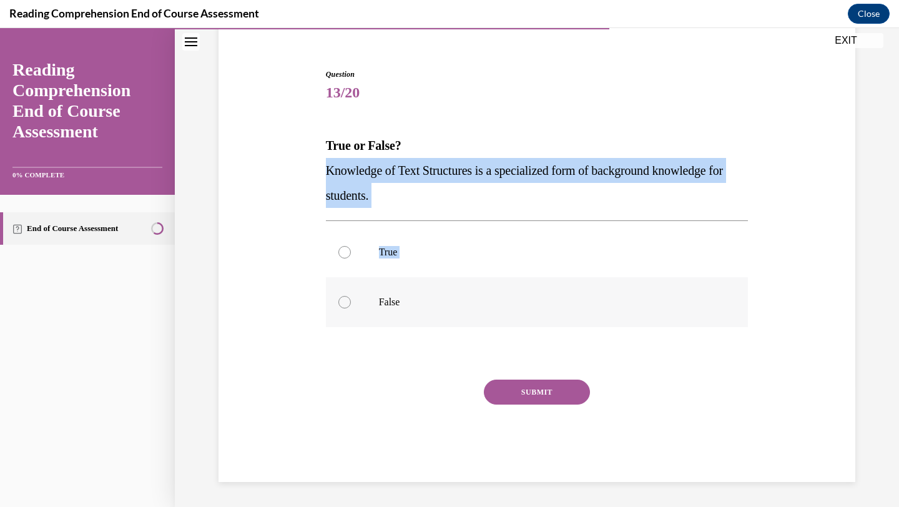
drag, startPoint x: 323, startPoint y: 175, endPoint x: 421, endPoint y: 293, distance: 152.9
click at [421, 293] on div "Question 13/20 True or False? Knowledge of Text Structures is a specialized for…" at bounding box center [537, 266] width 429 height 432
click at [404, 262] on label "True" at bounding box center [537, 252] width 422 height 50
click at [351, 258] on input "True" at bounding box center [344, 252] width 12 height 12
radio input "true"
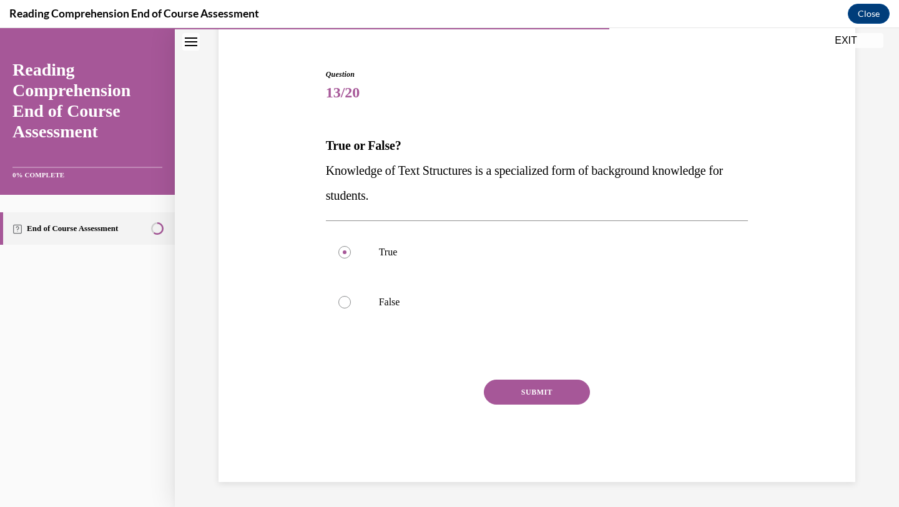
click at [517, 394] on button "SUBMIT" at bounding box center [537, 391] width 106 height 25
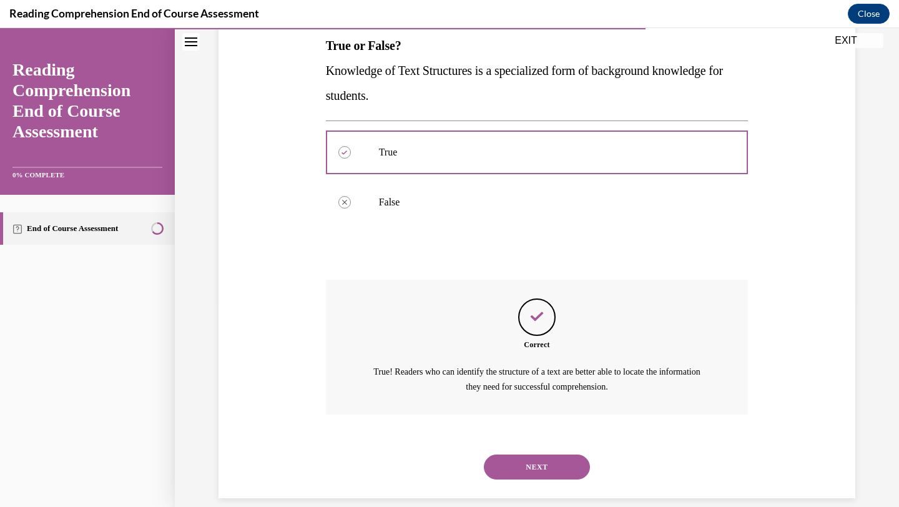
scroll to position [220, 0]
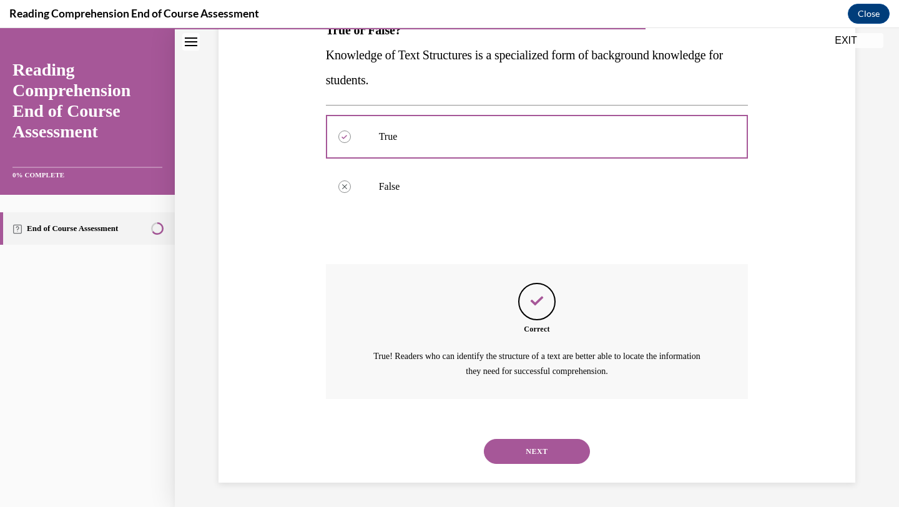
click at [530, 432] on button "NEXT" at bounding box center [537, 451] width 106 height 25
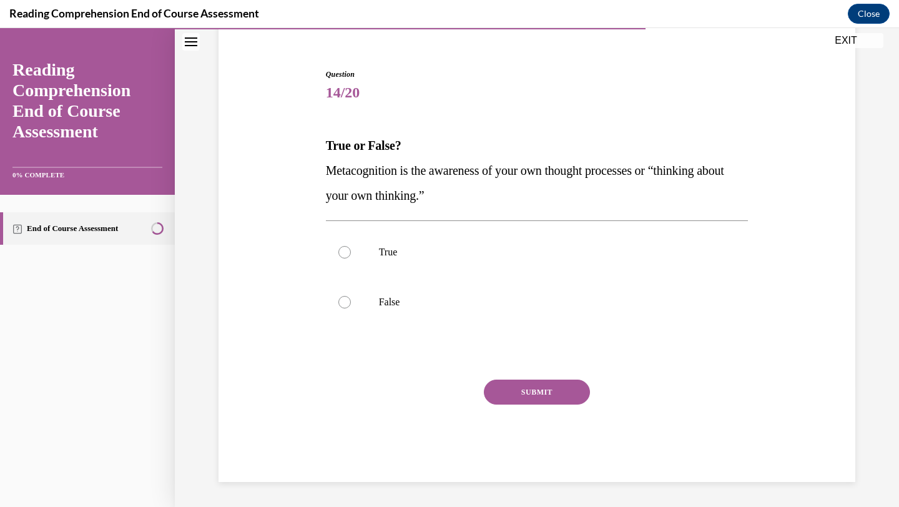
scroll to position [105, 0]
click at [386, 246] on p "True" at bounding box center [548, 252] width 338 height 12
click at [351, 246] on input "True" at bounding box center [344, 252] width 12 height 12
radio input "true"
click at [515, 394] on button "SUBMIT" at bounding box center [537, 391] width 106 height 25
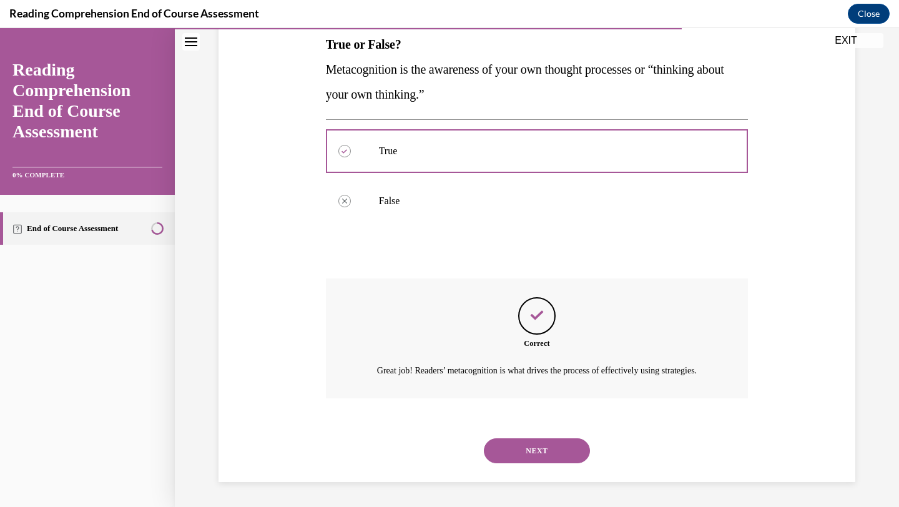
click at [537, 432] on button "NEXT" at bounding box center [537, 450] width 106 height 25
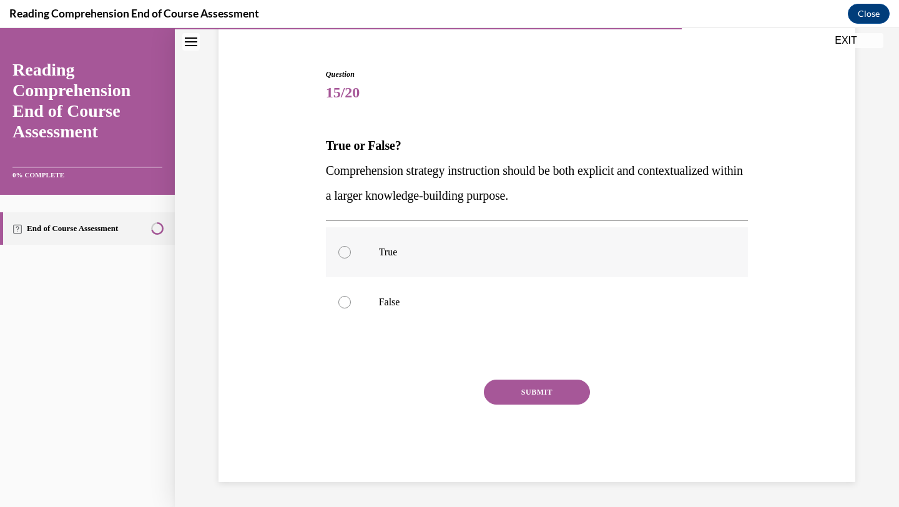
click at [427, 254] on p "True" at bounding box center [548, 252] width 338 height 12
click at [351, 254] on input "True" at bounding box center [344, 252] width 12 height 12
radio input "true"
click at [520, 386] on button "SUBMIT" at bounding box center [537, 391] width 106 height 25
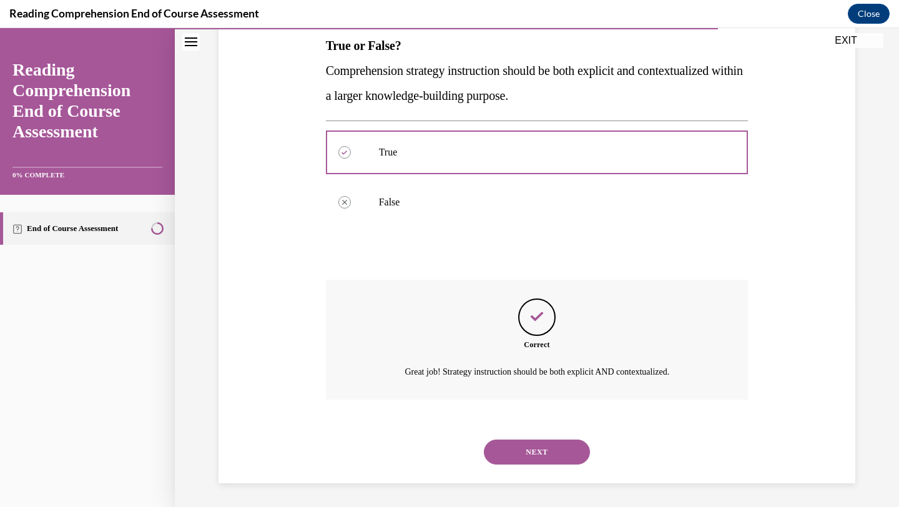
scroll to position [206, 0]
click at [526, 432] on button "NEXT" at bounding box center [537, 450] width 106 height 25
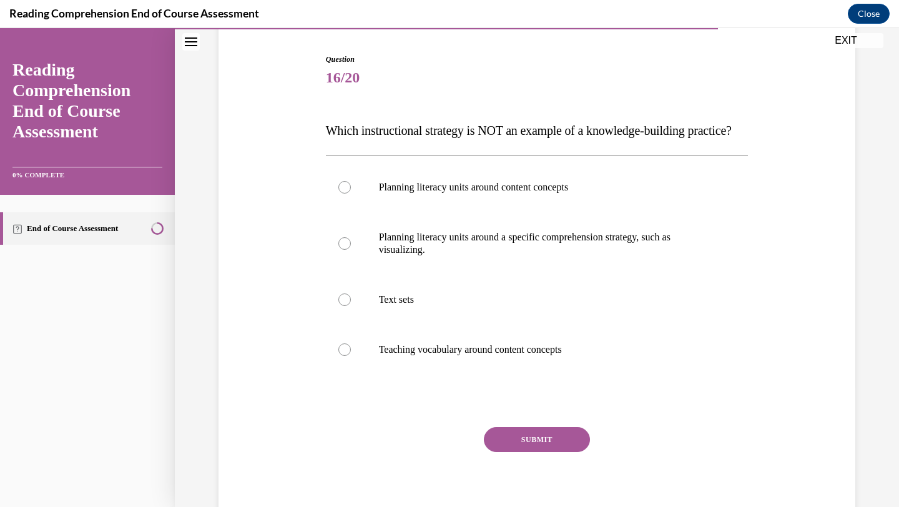
scroll to position [121, 0]
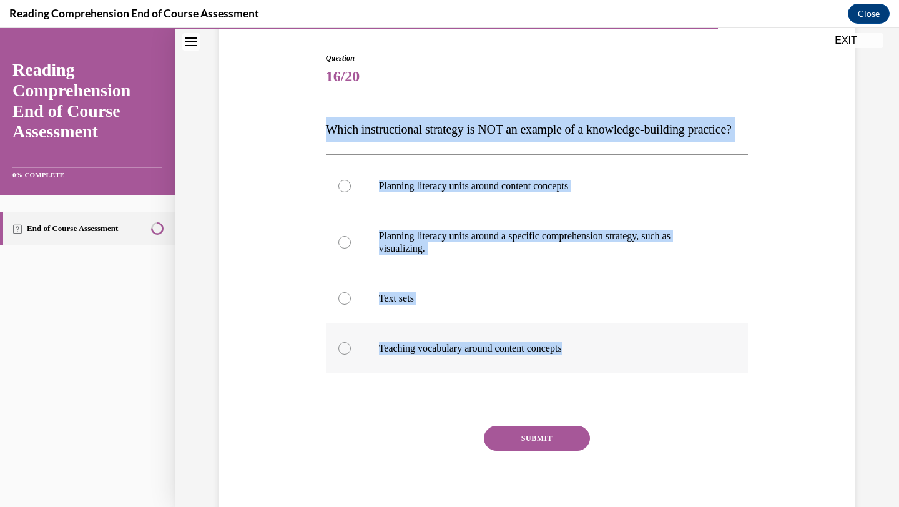
drag, startPoint x: 325, startPoint y: 129, endPoint x: 584, endPoint y: 375, distance: 357.1
click at [584, 375] on div "Question 16/20 Which instructional strategy is NOT an example of a knowledge-bu…" at bounding box center [537, 289] width 422 height 475
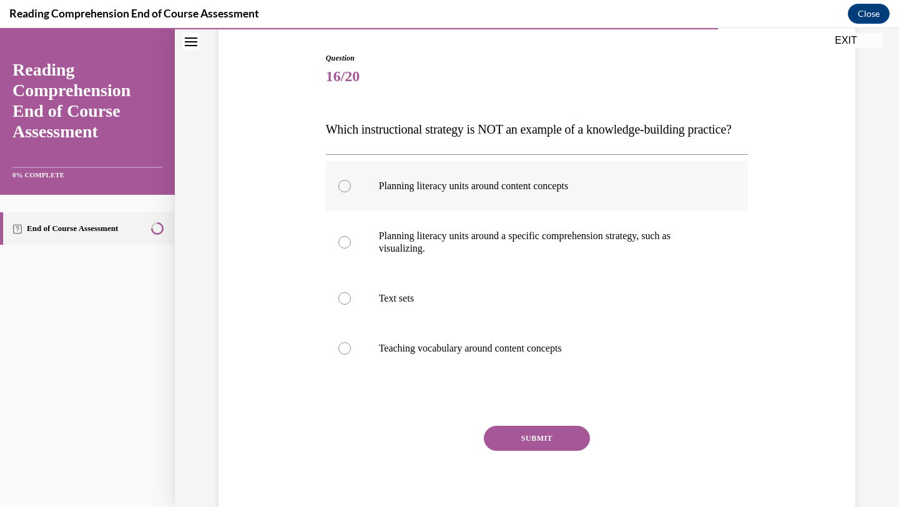
click at [401, 211] on label "Planning literacy units around content concepts" at bounding box center [537, 186] width 422 height 50
click at [351, 192] on input "Planning literacy units around content concepts" at bounding box center [344, 186] width 12 height 12
radio input "true"
click at [541, 432] on button "SUBMIT" at bounding box center [537, 438] width 106 height 25
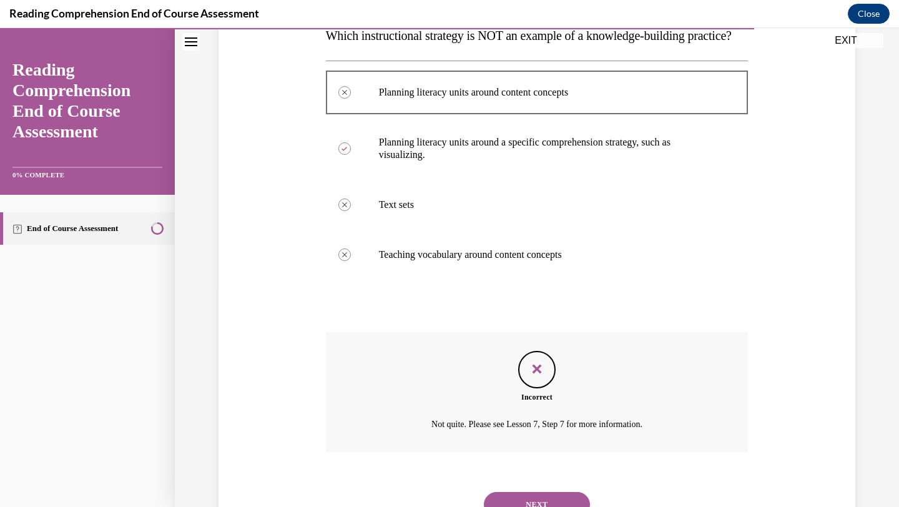
scroll to position [293, 0]
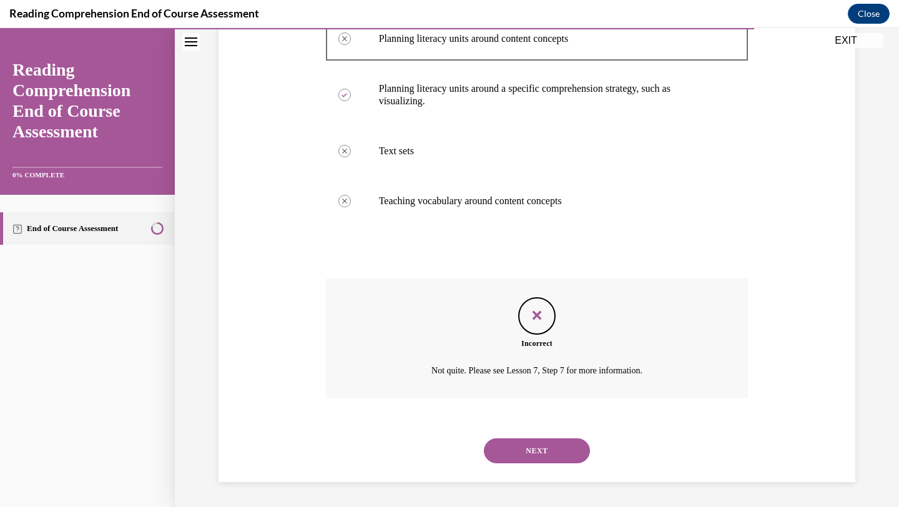
click at [545, 432] on button "NEXT" at bounding box center [537, 450] width 106 height 25
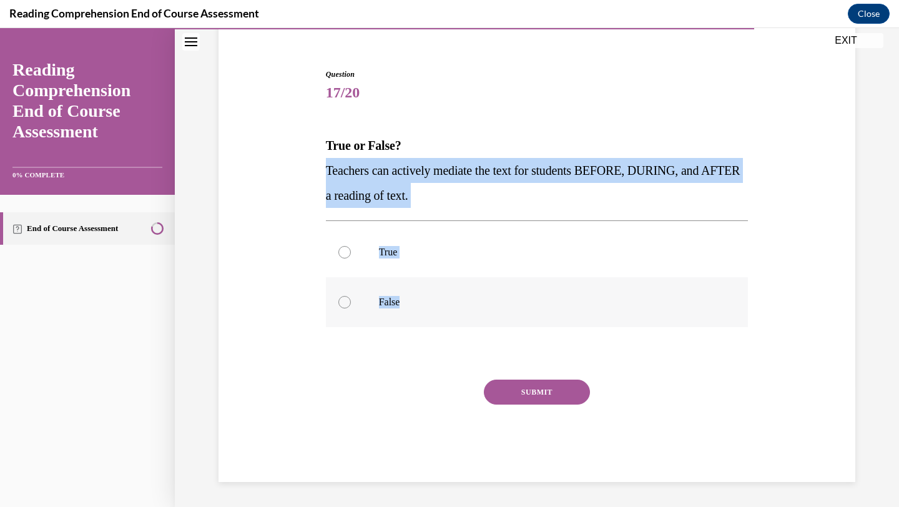
drag, startPoint x: 325, startPoint y: 167, endPoint x: 436, endPoint y: 300, distance: 172.3
click at [436, 300] on div "Question 17/20 True or False? Teachers can actively mediate the text for studen…" at bounding box center [537, 275] width 422 height 413
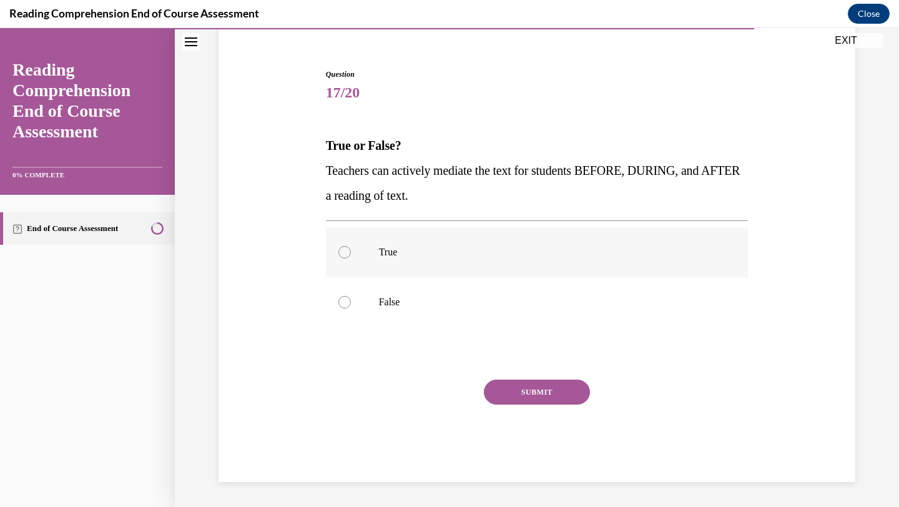
click at [330, 238] on label "True" at bounding box center [537, 252] width 422 height 50
click at [338, 246] on input "True" at bounding box center [344, 252] width 12 height 12
radio input "true"
click at [564, 391] on button "SUBMIT" at bounding box center [537, 391] width 106 height 25
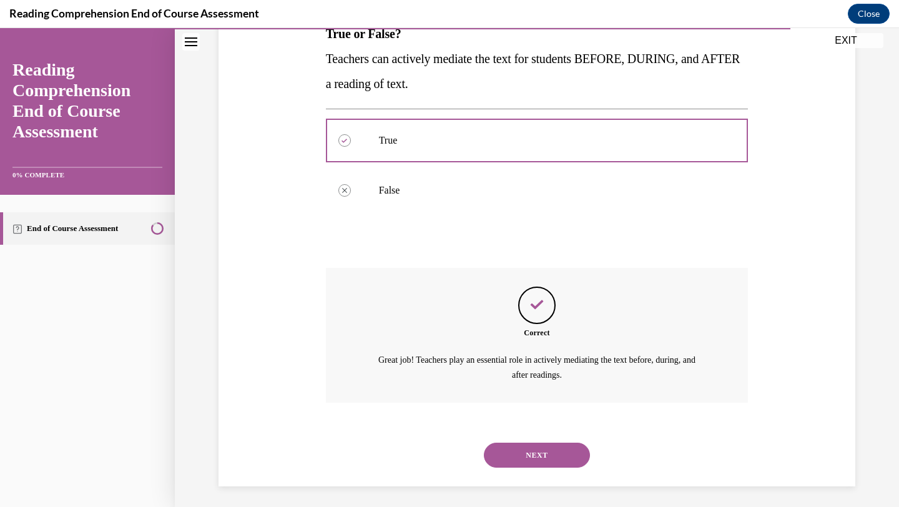
scroll to position [220, 0]
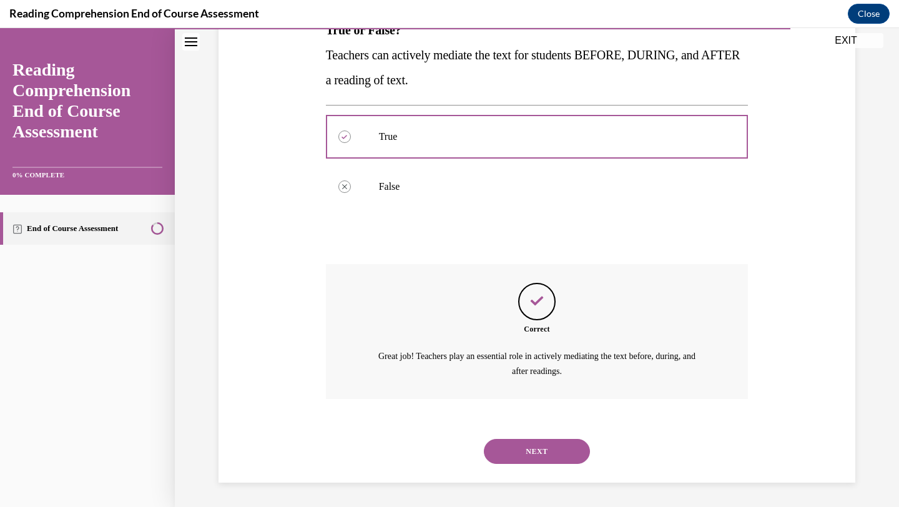
click at [548, 432] on button "NEXT" at bounding box center [537, 451] width 106 height 25
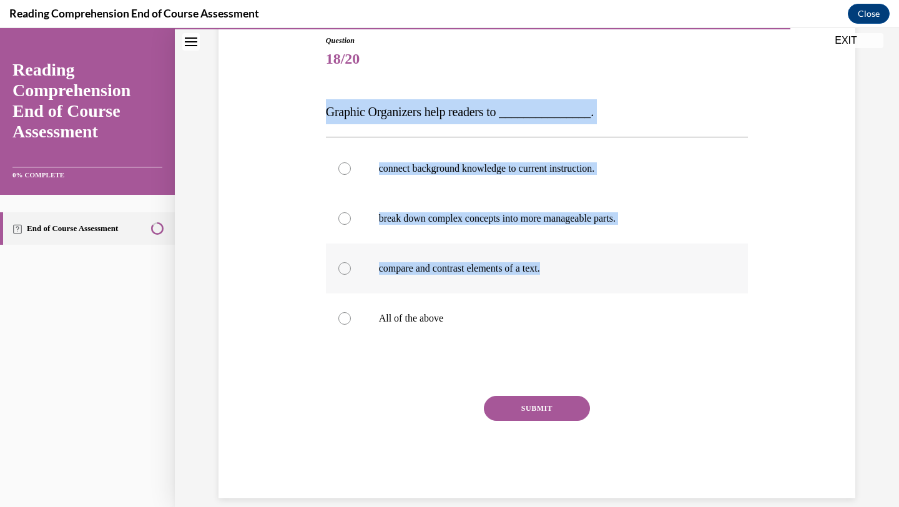
drag, startPoint x: 325, startPoint y: 117, endPoint x: 643, endPoint y: 281, distance: 358.1
click at [643, 281] on div "Question 18/20 Graphic Organizers help readers to _______________. connect back…" at bounding box center [537, 266] width 422 height 463
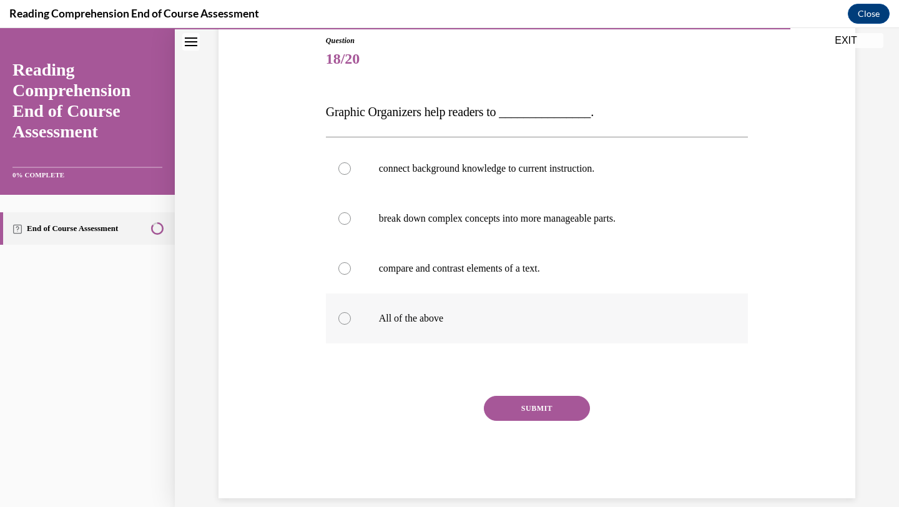
click at [585, 301] on label "All of the above" at bounding box center [537, 318] width 422 height 50
click at [351, 312] on input "All of the above" at bounding box center [344, 318] width 12 height 12
radio input "true"
click at [532, 402] on button "SUBMIT" at bounding box center [537, 408] width 106 height 25
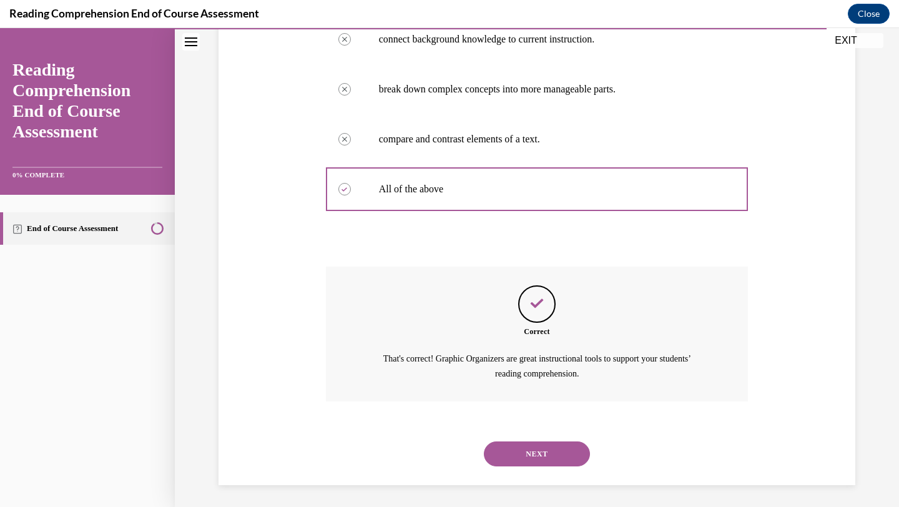
scroll to position [270, 0]
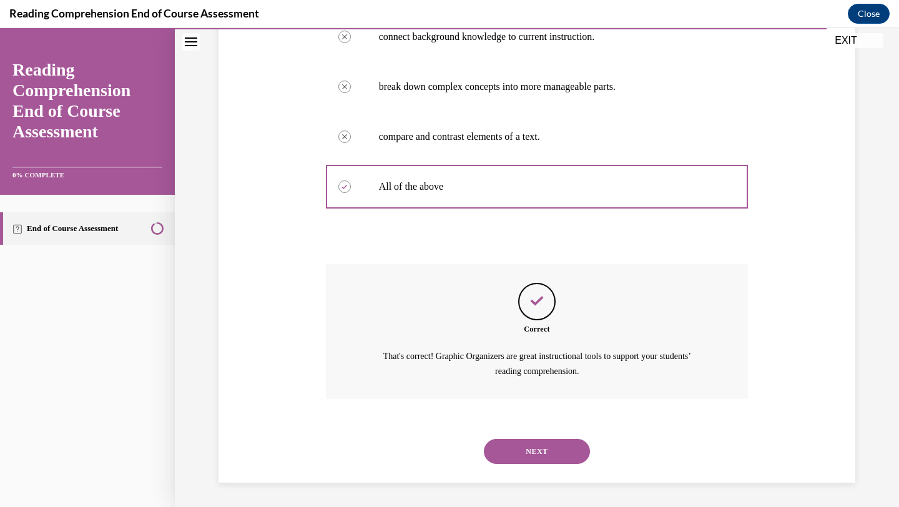
click at [534, 432] on button "NEXT" at bounding box center [537, 451] width 106 height 25
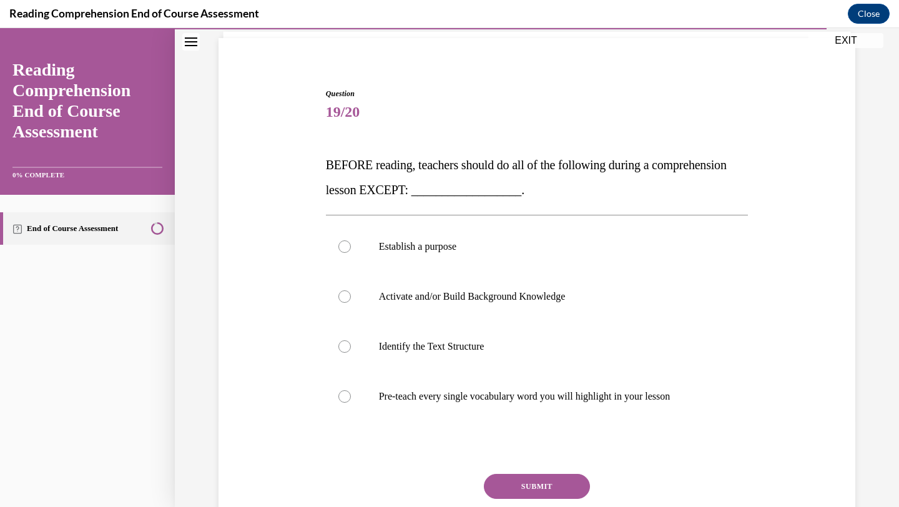
scroll to position [90, 0]
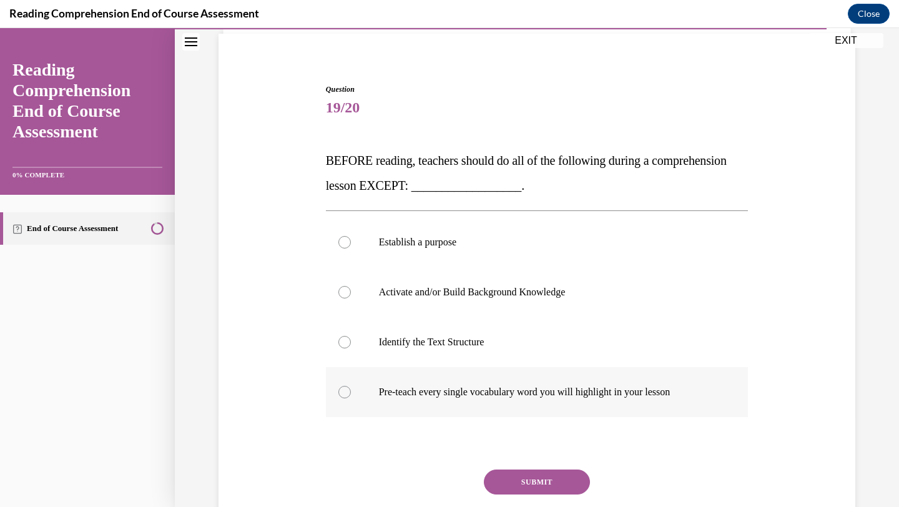
click at [475, 391] on p "Pre-teach every single vocabulary word you will highlight in your lesson" at bounding box center [548, 392] width 338 height 12
click at [351, 391] on input "Pre-teach every single vocabulary word you will highlight in your lesson" at bounding box center [344, 392] width 12 height 12
radio input "true"
click at [529, 432] on button "SUBMIT" at bounding box center [537, 481] width 106 height 25
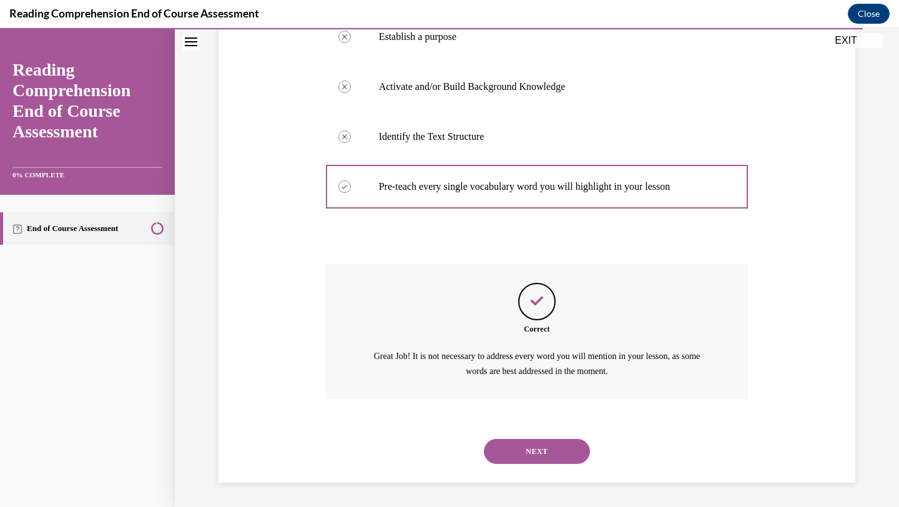
click at [535, 432] on button "NEXT" at bounding box center [537, 451] width 106 height 25
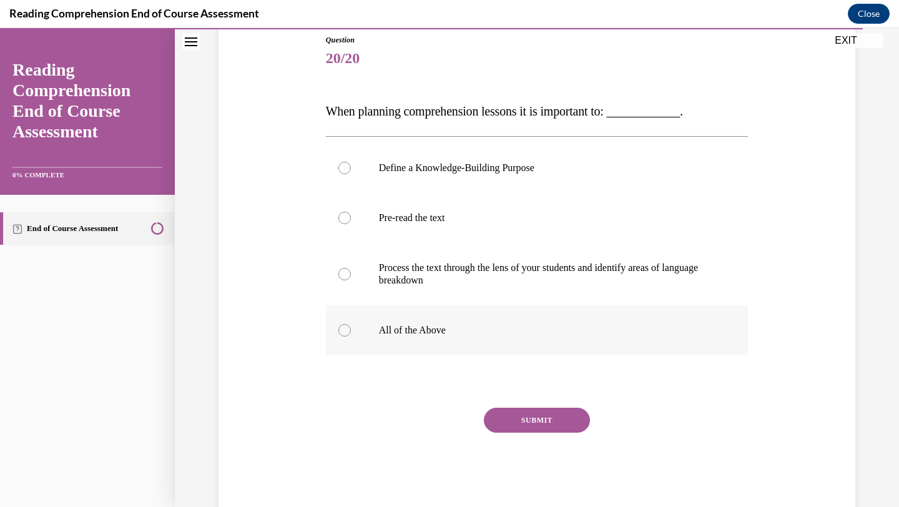
click at [461, 331] on p "All of the Above" at bounding box center [548, 330] width 338 height 12
click at [351, 331] on input "All of the Above" at bounding box center [344, 330] width 12 height 12
radio input "true"
click at [517, 422] on button "SUBMIT" at bounding box center [537, 419] width 106 height 25
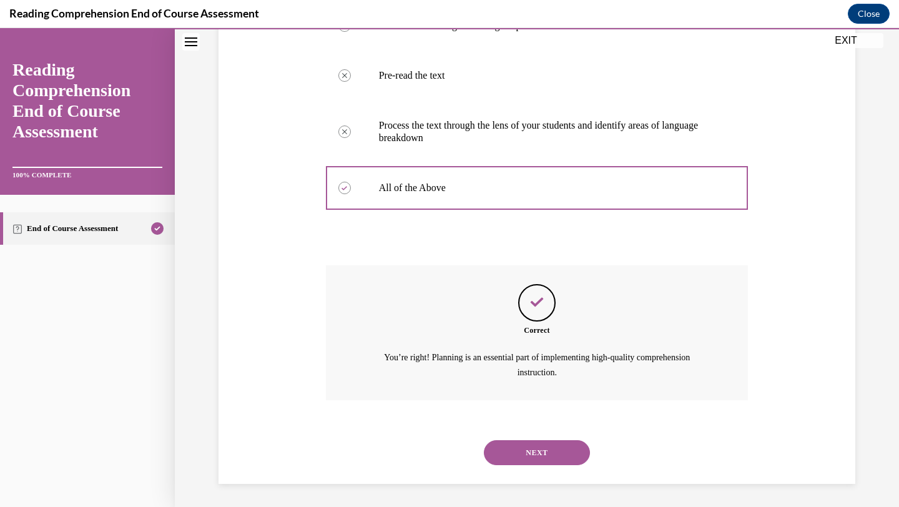
scroll to position [283, 0]
click at [553, 432] on button "NEXT" at bounding box center [537, 451] width 106 height 25
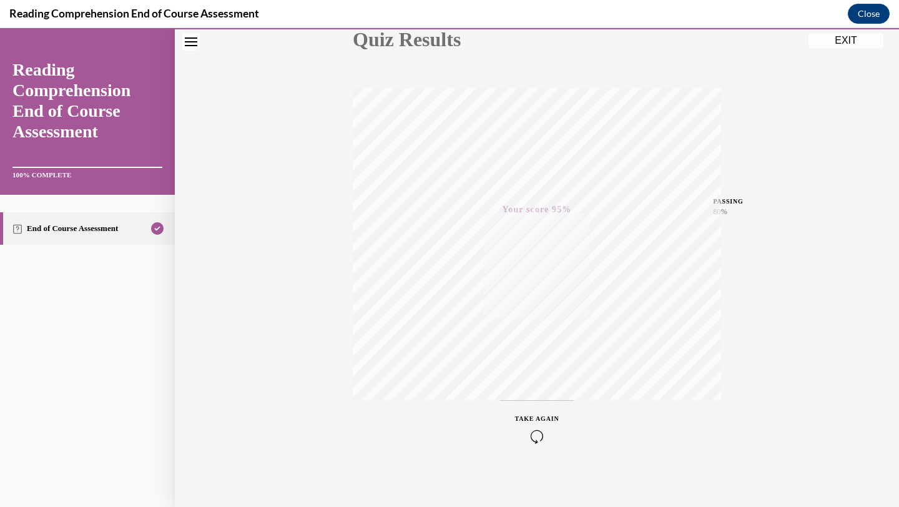
scroll to position [161, 0]
click at [776, 43] on button "EXIT" at bounding box center [845, 40] width 75 height 15
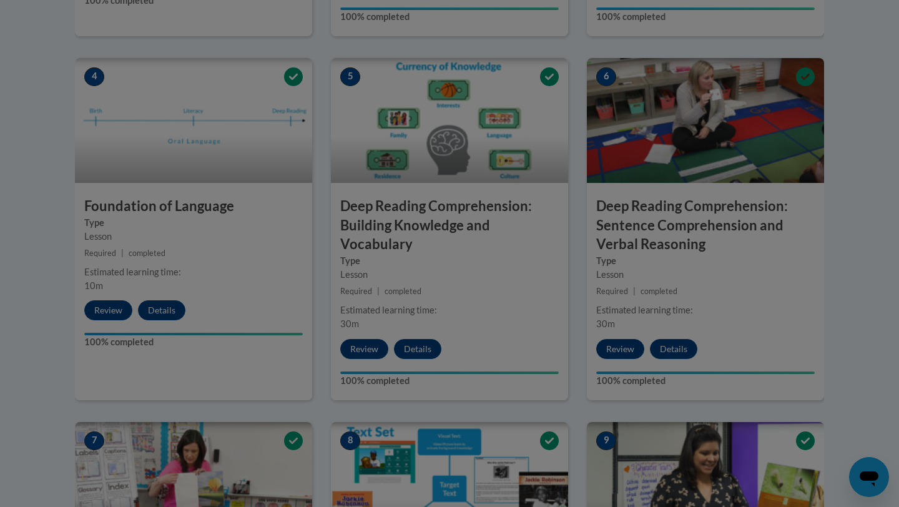
scroll to position [568, 0]
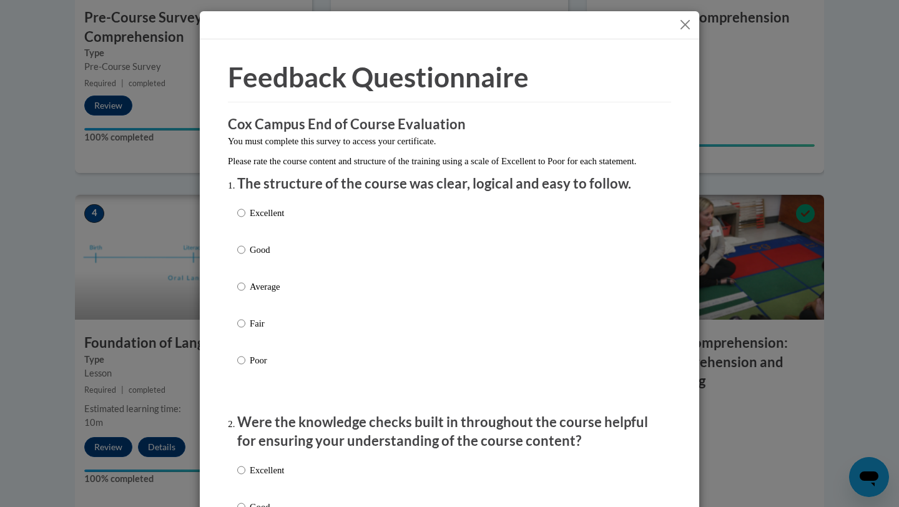
click at [280, 220] on p "Excellent" at bounding box center [267, 213] width 34 height 14
click at [245, 220] on input "Excellent" at bounding box center [241, 213] width 8 height 14
radio input "true"
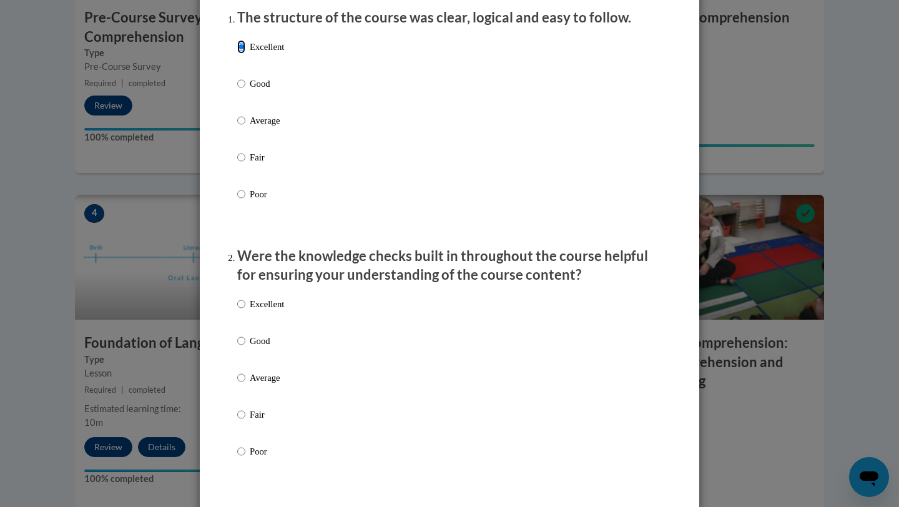
scroll to position [178, 0]
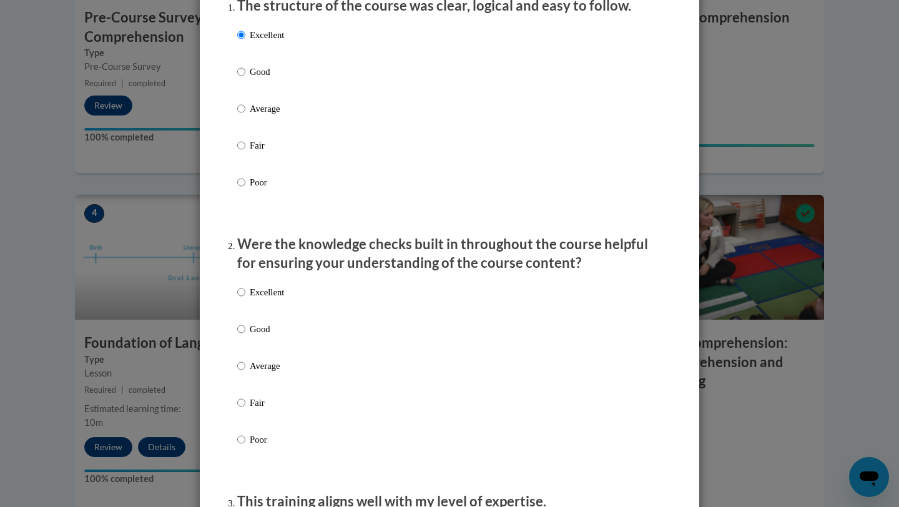
click at [286, 308] on div "Excellent Good Average Fair Poor" at bounding box center [449, 380] width 424 height 203
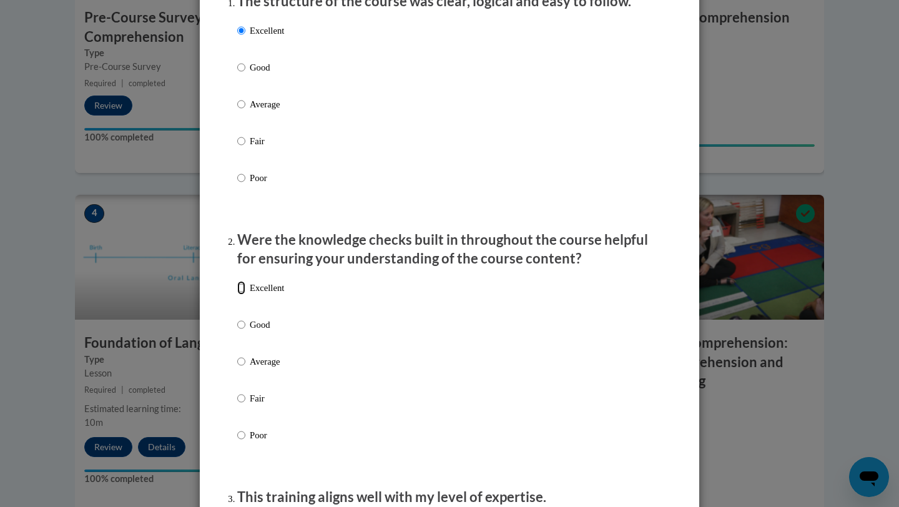
click at [240, 295] on input "Excellent" at bounding box center [241, 288] width 8 height 14
radio input "true"
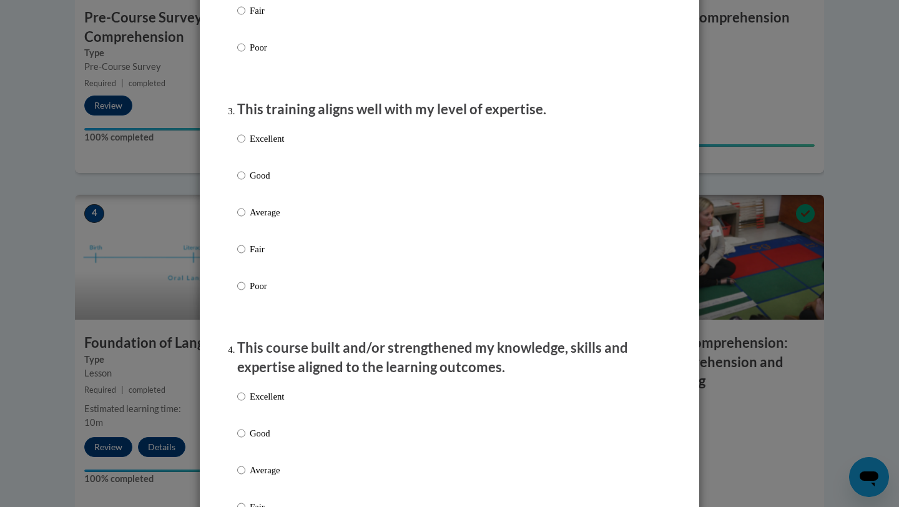
scroll to position [581, 0]
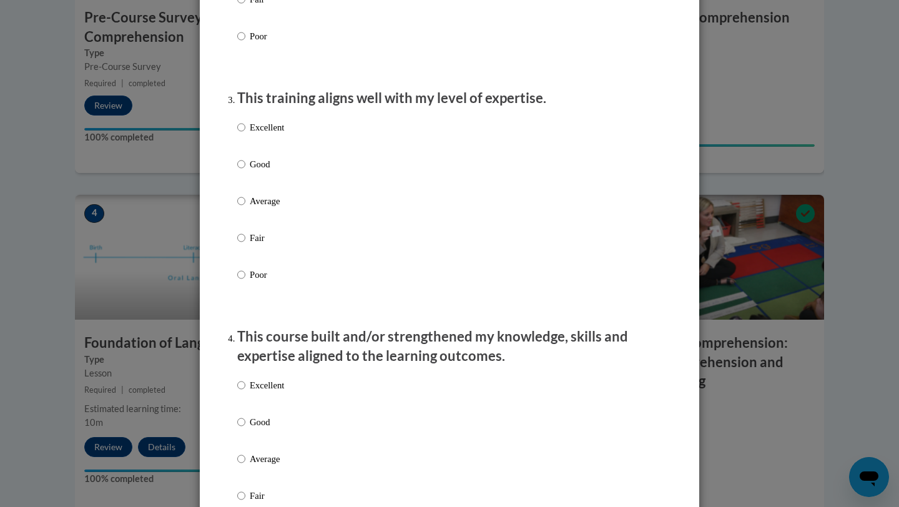
click at [263, 134] on p "Excellent" at bounding box center [267, 127] width 34 height 14
click at [245, 134] on input "Excellent" at bounding box center [241, 127] width 8 height 14
radio input "true"
click at [255, 389] on div "Excellent Good Average Fair Poor" at bounding box center [260, 468] width 47 height 193
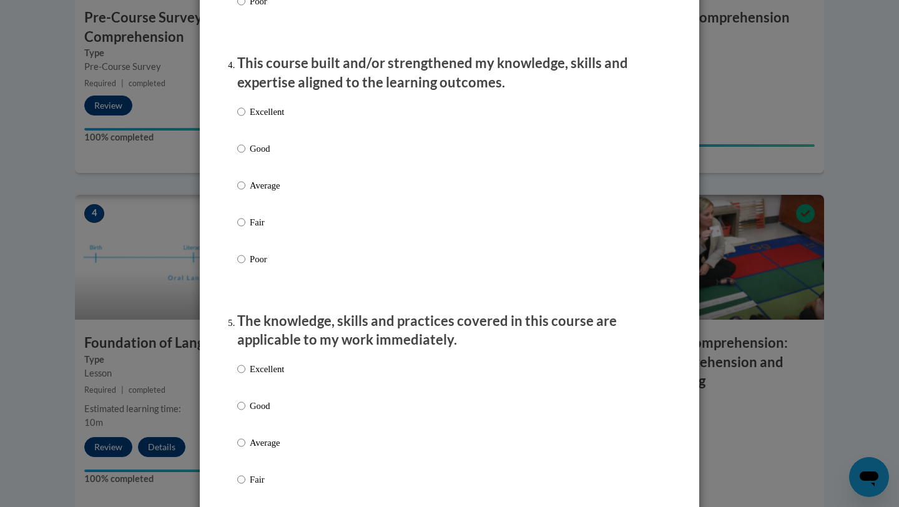
scroll to position [863, 0]
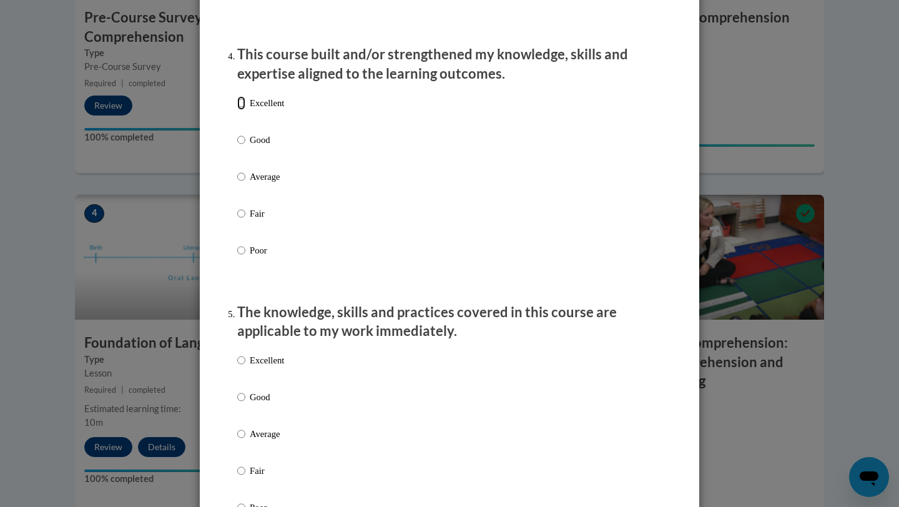
click at [241, 110] on input "Excellent" at bounding box center [241, 103] width 8 height 14
radio input "true"
click at [241, 367] on input "Excellent" at bounding box center [241, 360] width 8 height 14
radio input "true"
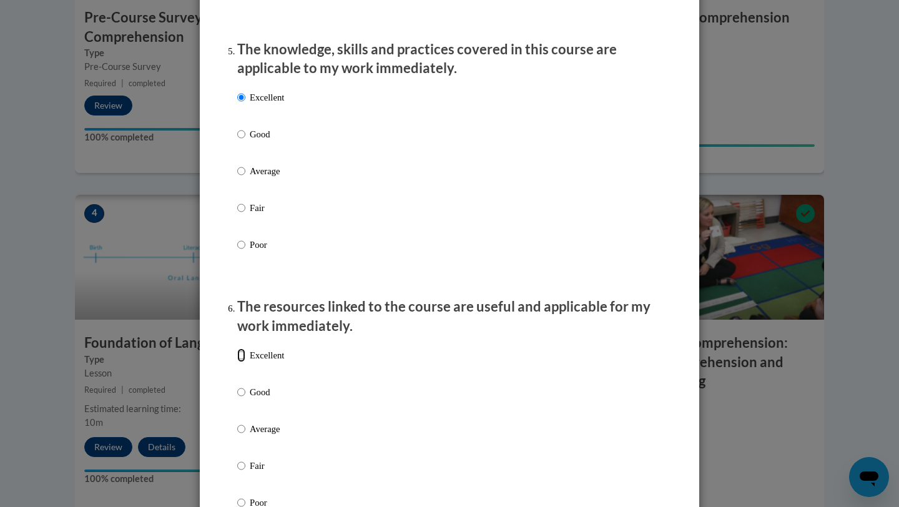
click at [241, 362] on input "Excellent" at bounding box center [241, 355] width 8 height 14
radio input "true"
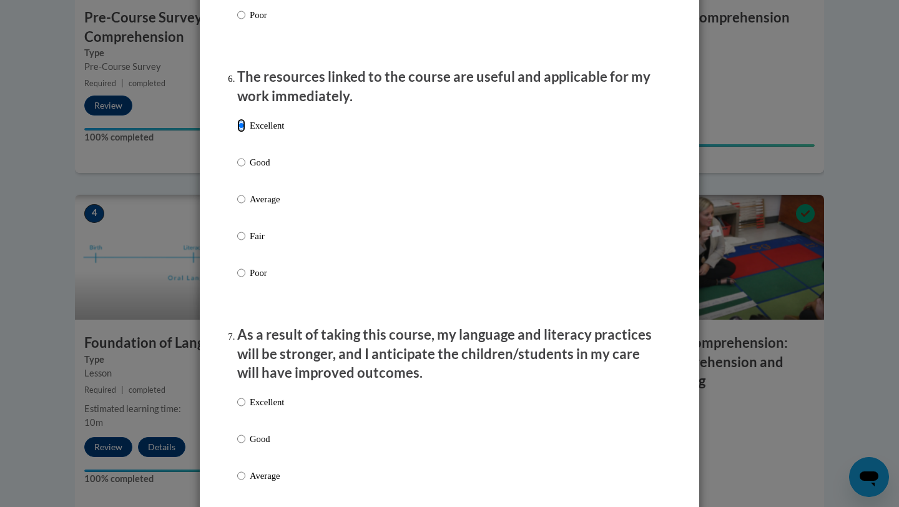
scroll to position [1384, 0]
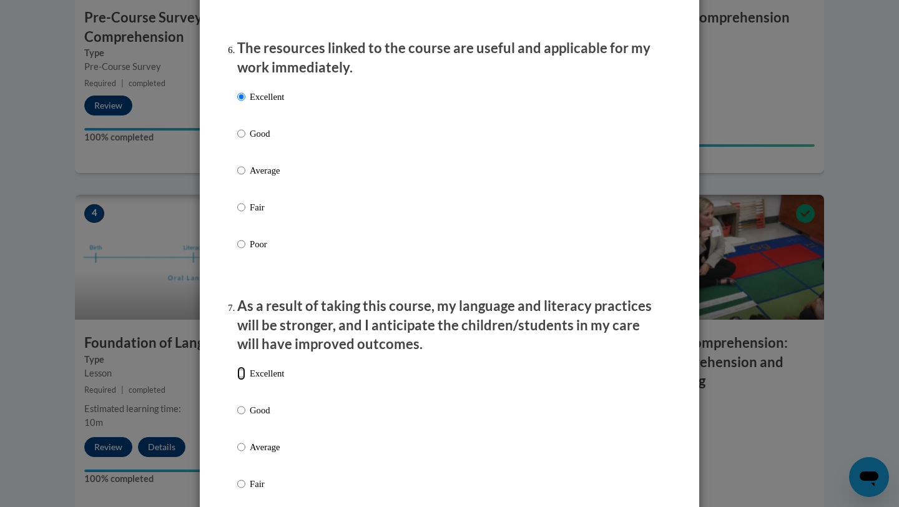
click at [240, 380] on input "Excellent" at bounding box center [241, 373] width 8 height 14
radio input "true"
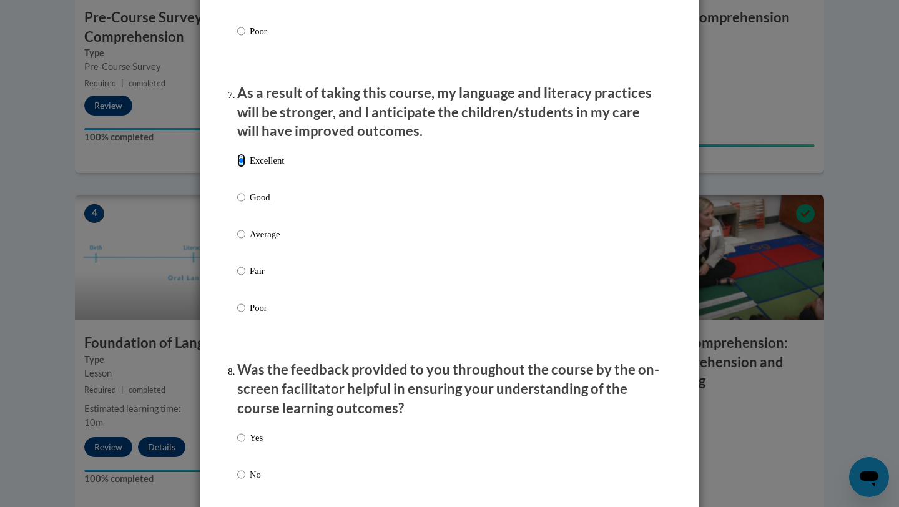
scroll to position [1634, 0]
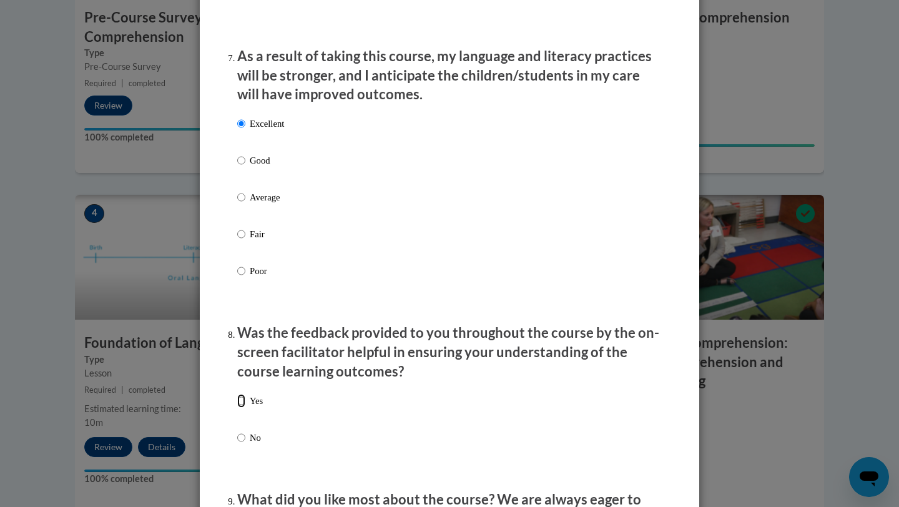
click at [242, 407] on input "Yes" at bounding box center [241, 401] width 8 height 14
radio input "true"
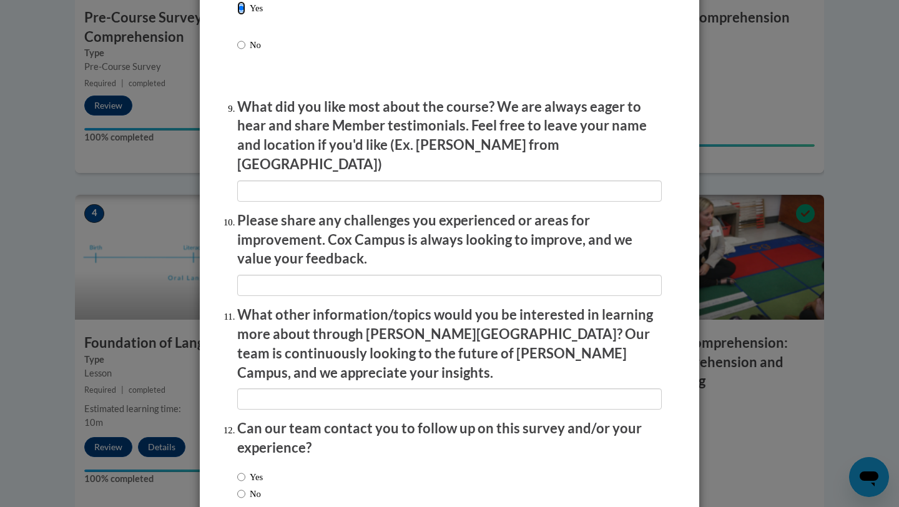
scroll to position [2027, 0]
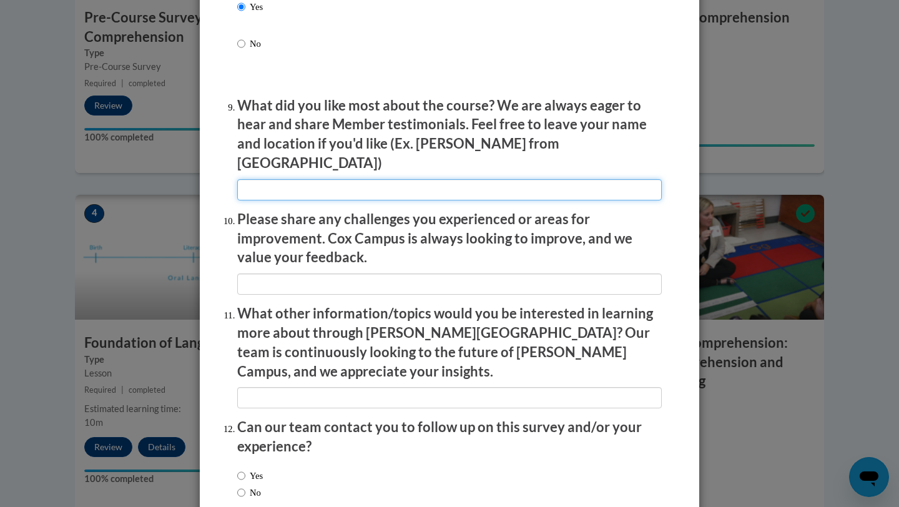
click at [310, 184] on input "textbox" at bounding box center [449, 189] width 424 height 21
type input "Abby from [GEOGRAPHIC_DATA]"
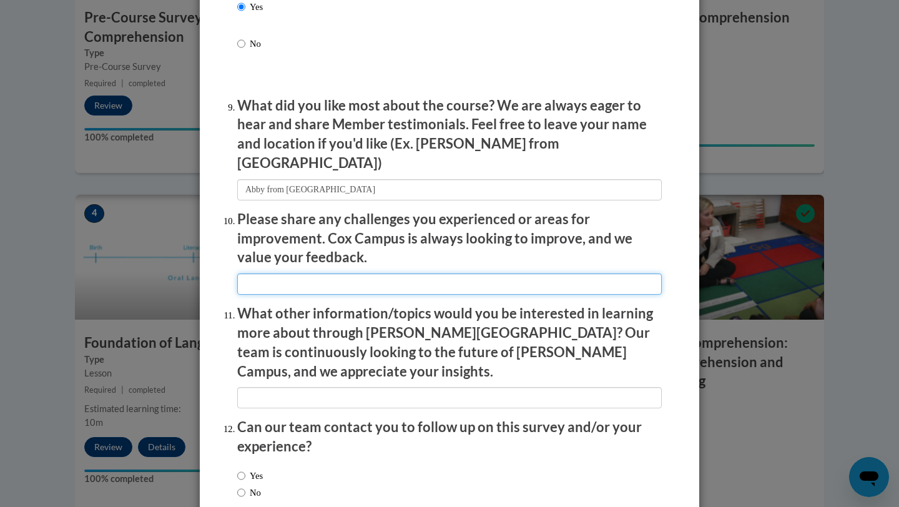
click at [326, 273] on input "textbox" at bounding box center [449, 283] width 424 height 21
type input "none"
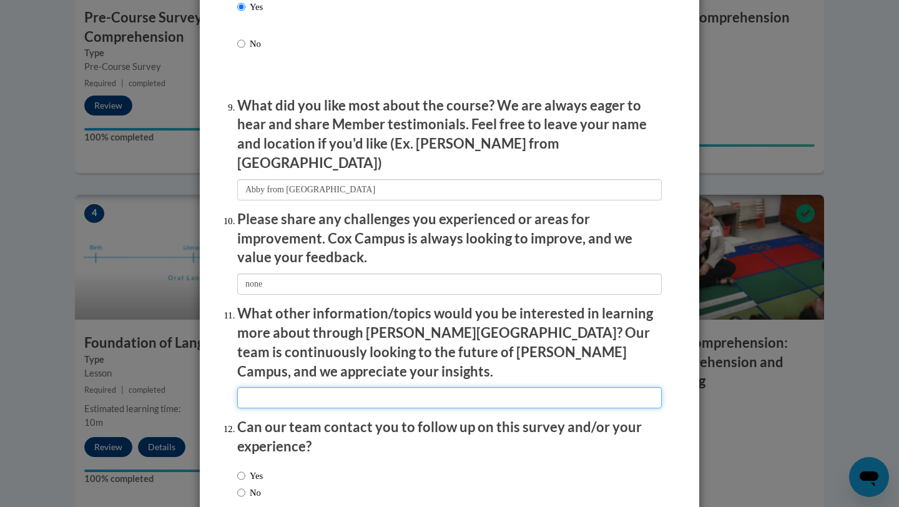
click at [305, 387] on input "textbox" at bounding box center [449, 397] width 424 height 21
type input "none"
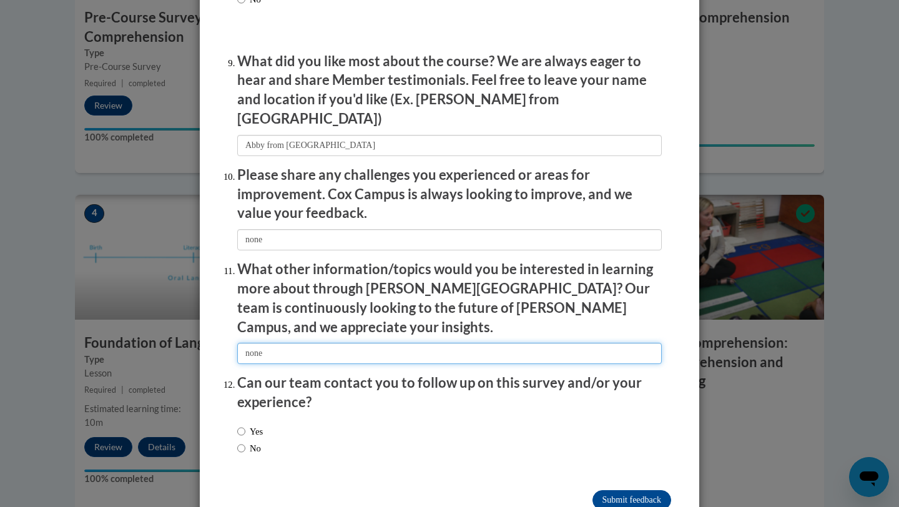
scroll to position [2089, 0]
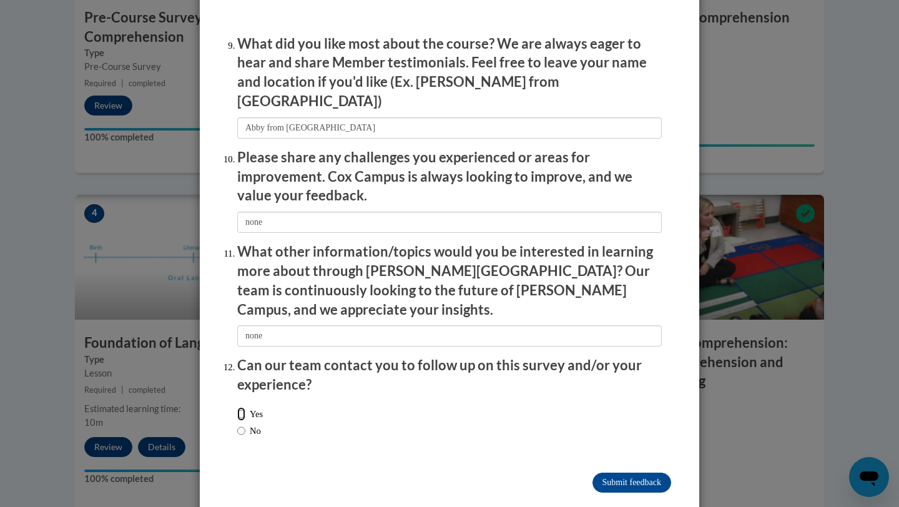
click at [243, 407] on input "Yes" at bounding box center [241, 414] width 8 height 14
radio input "true"
click at [613, 432] on input "Submit feedback" at bounding box center [631, 482] width 79 height 20
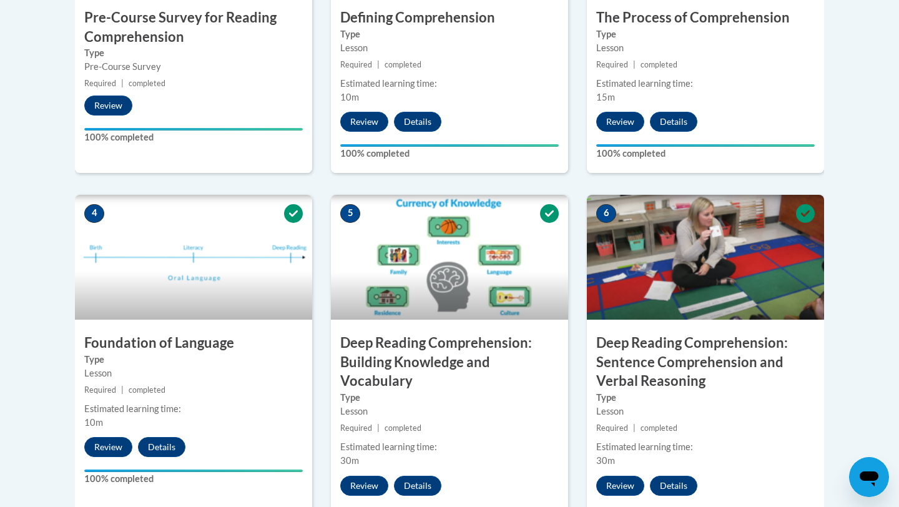
scroll to position [0, 0]
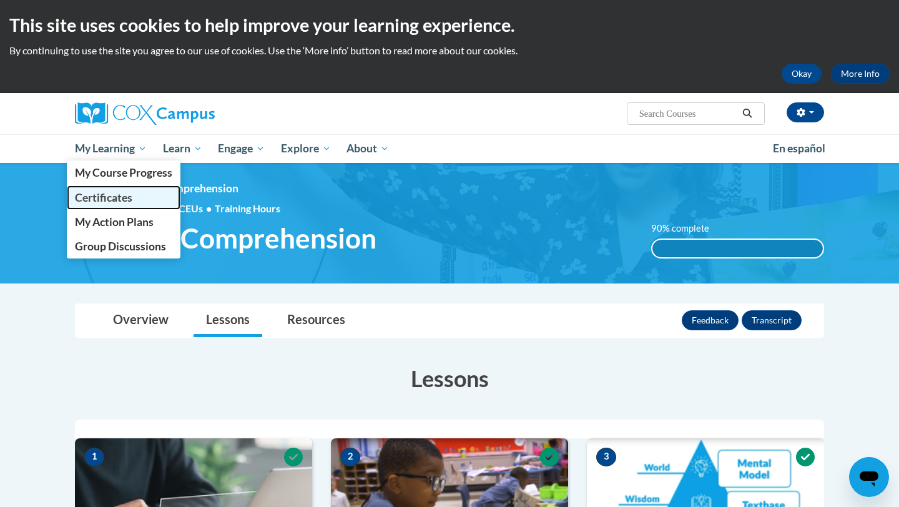
click at [119, 199] on span "Certificates" at bounding box center [103, 197] width 57 height 13
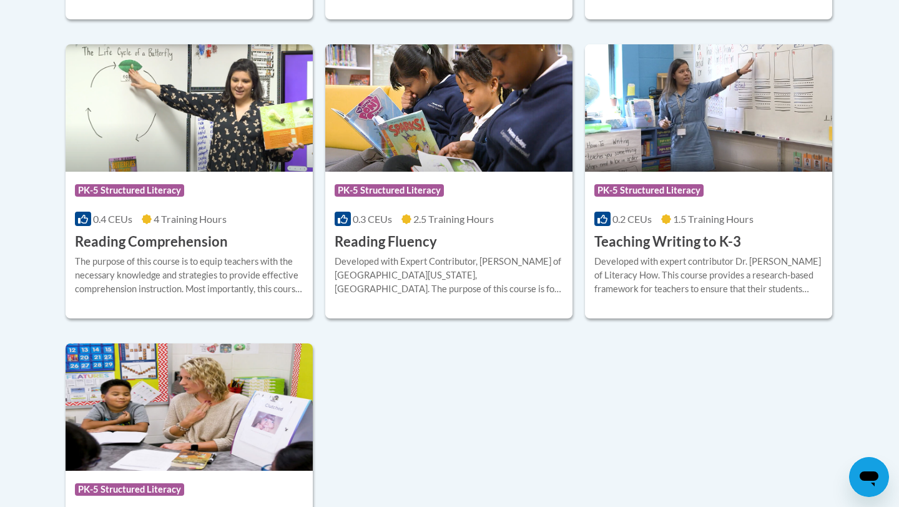
scroll to position [665, 0]
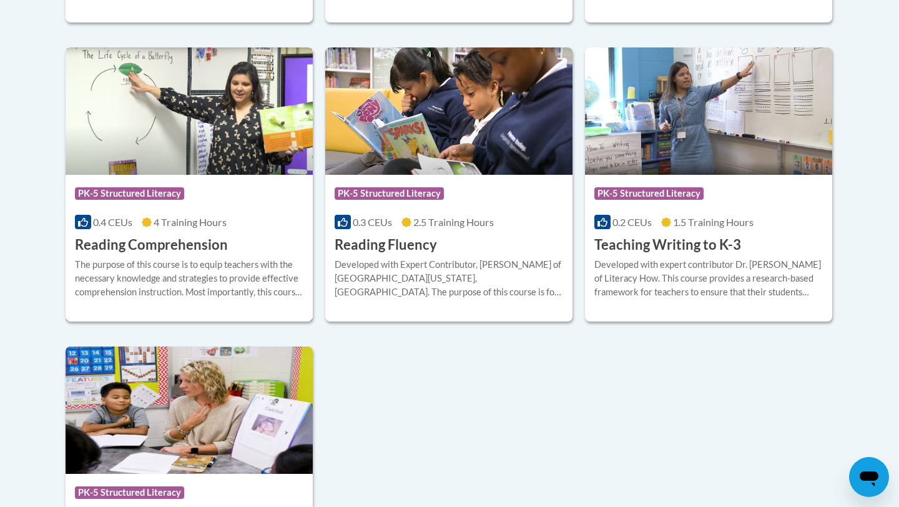
click at [258, 229] on div "Course Category: PK-5 Structured Literacy 0.4 CEUs 4 Training Hours COURSE Read…" at bounding box center [189, 215] width 247 height 80
